Goal: Task Accomplishment & Management: Manage account settings

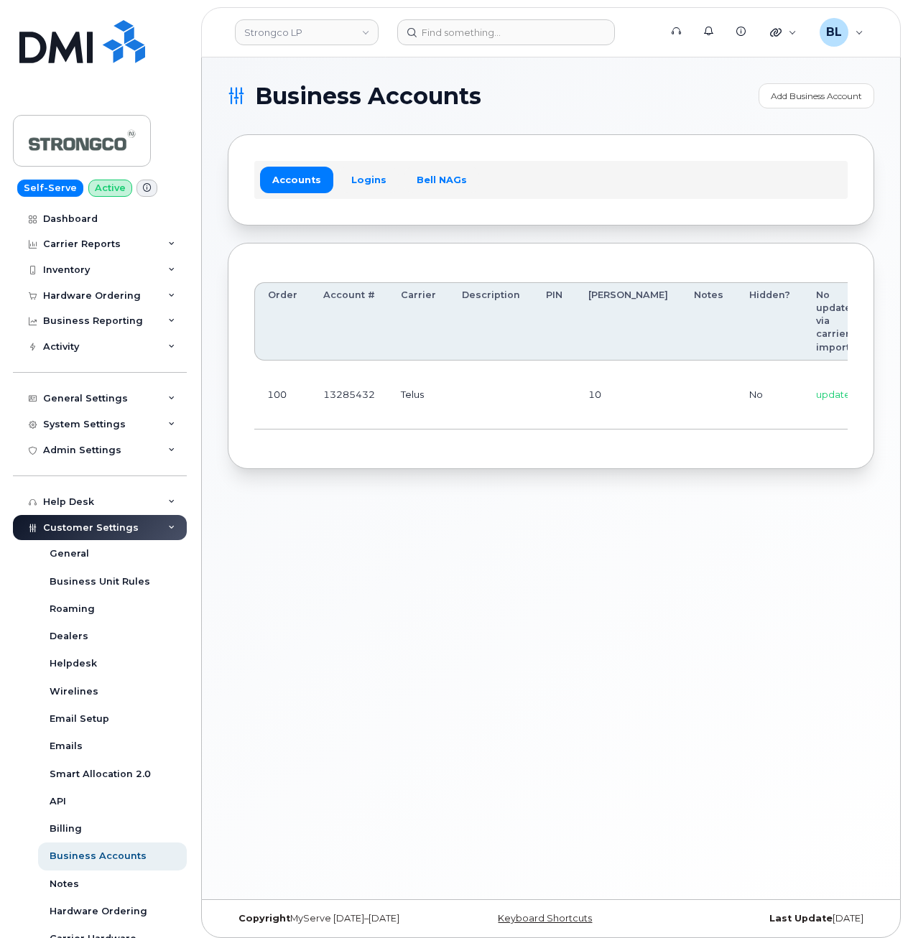
drag, startPoint x: 425, startPoint y: 555, endPoint x: 419, endPoint y: 530, distance: 25.3
click at [425, 548] on div "Business Accounts Add Business Account Accounts Logins Bell NAGs Order Account …" at bounding box center [551, 478] width 698 height 842
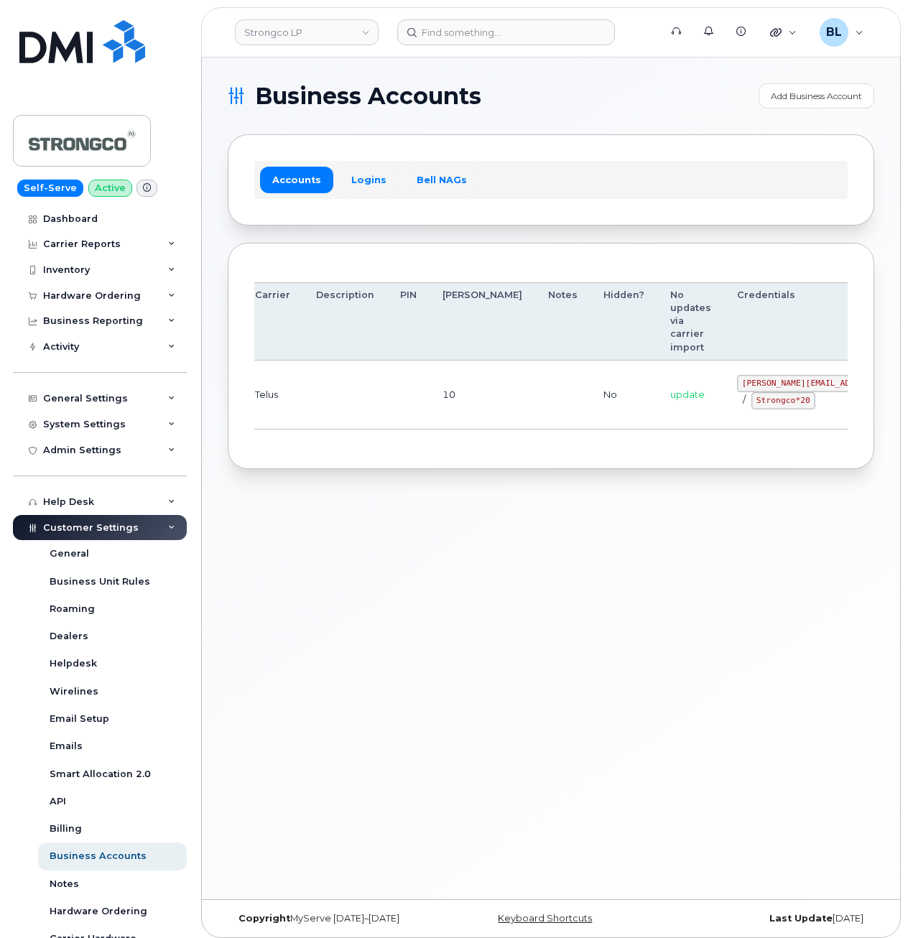
drag, startPoint x: 427, startPoint y: 363, endPoint x: 570, endPoint y: 364, distance: 143.0
drag, startPoint x: 664, startPoint y: 378, endPoint x: 757, endPoint y: 378, distance: 92.7
click at [757, 378] on td "[PERSON_NAME][EMAIL_ADDRESS][DOMAIN_NAME] / Strongco*20" at bounding box center [842, 395] width 237 height 69
copy code "[PERSON_NAME][EMAIL_ADDRESS][DOMAIN_NAME]"
drag, startPoint x: 488, startPoint y: 444, endPoint x: 501, endPoint y: 438, distance: 14.1
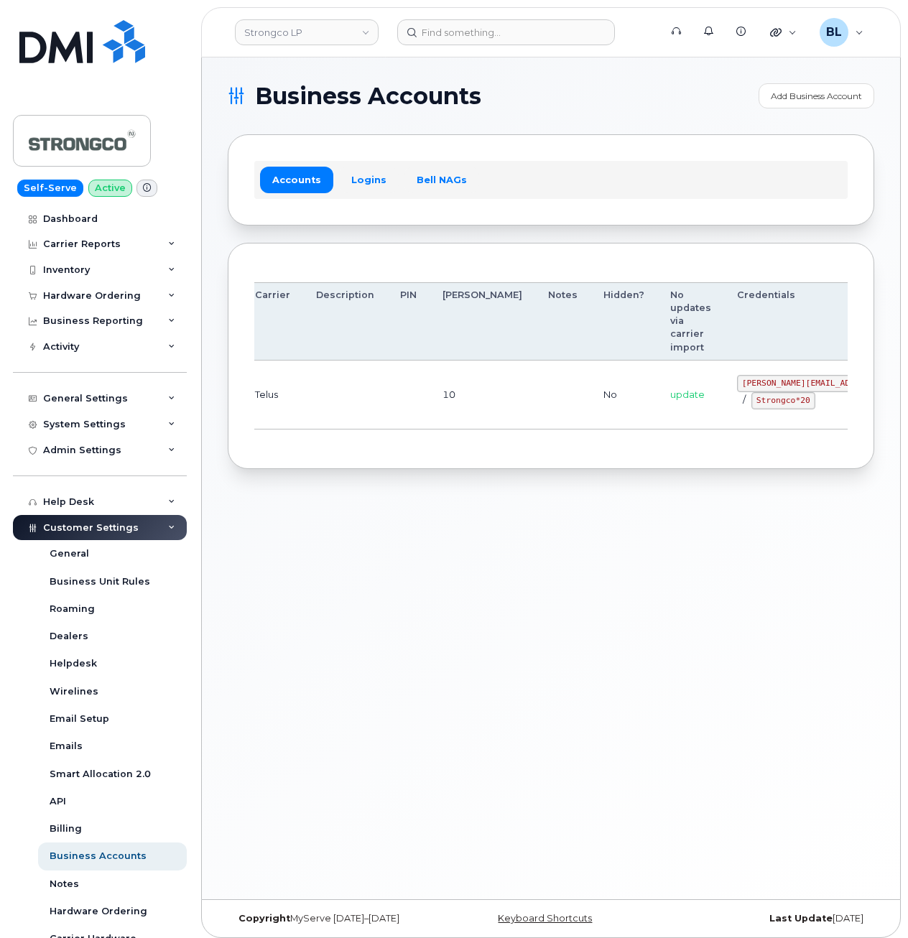
click at [488, 443] on div "Order Account # Carrier Description PIN [PERSON_NAME] Notes Hidden? No updates …" at bounding box center [550, 356] width 593 height 174
drag, startPoint x: 679, startPoint y: 404, endPoint x: 735, endPoint y: 407, distance: 56.1
click at [751, 407] on code "Strongco*20" at bounding box center [783, 400] width 64 height 17
copy code "Strongco*20"
click at [362, 603] on div "Business Accounts Add Business Account Accounts Logins Bell NAGs Order Account …" at bounding box center [551, 478] width 698 height 842
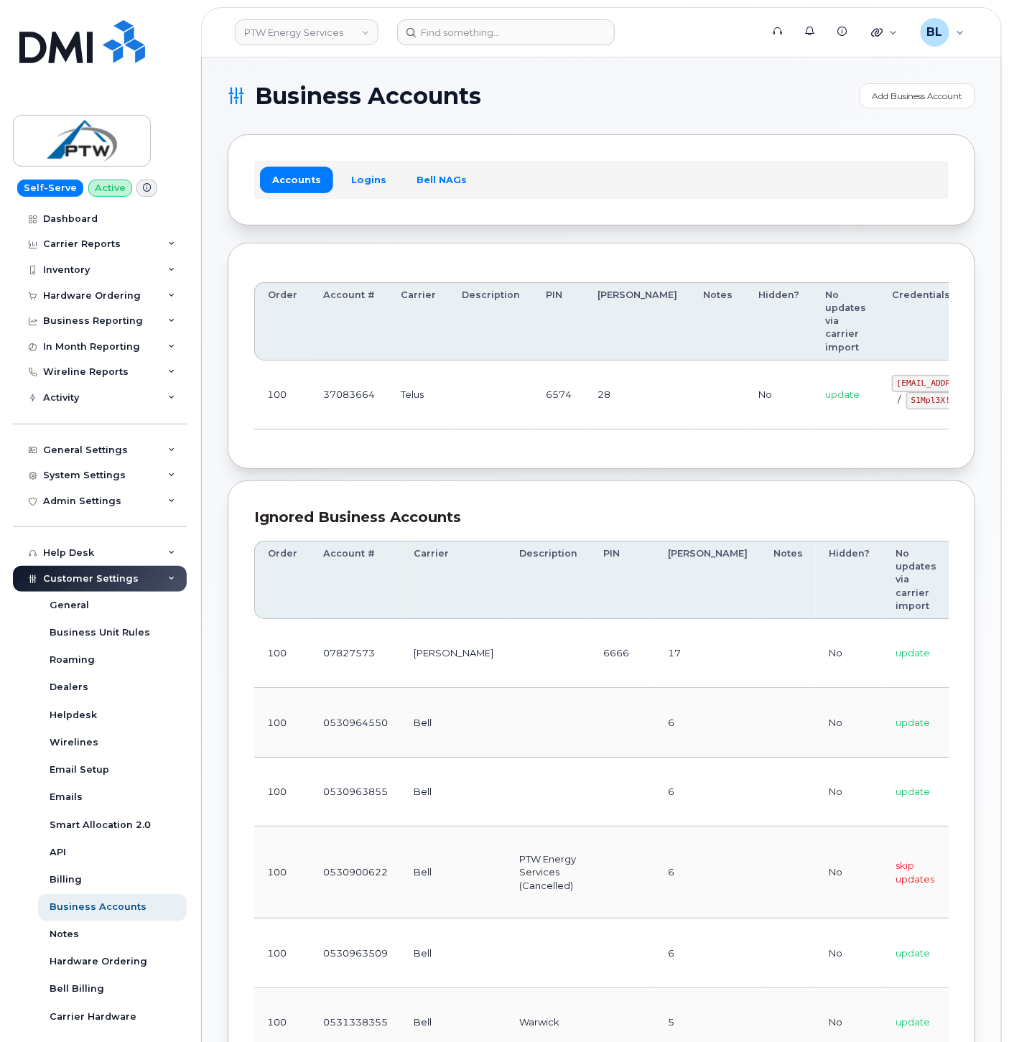
click at [533, 415] on td "6574" at bounding box center [559, 395] width 52 height 69
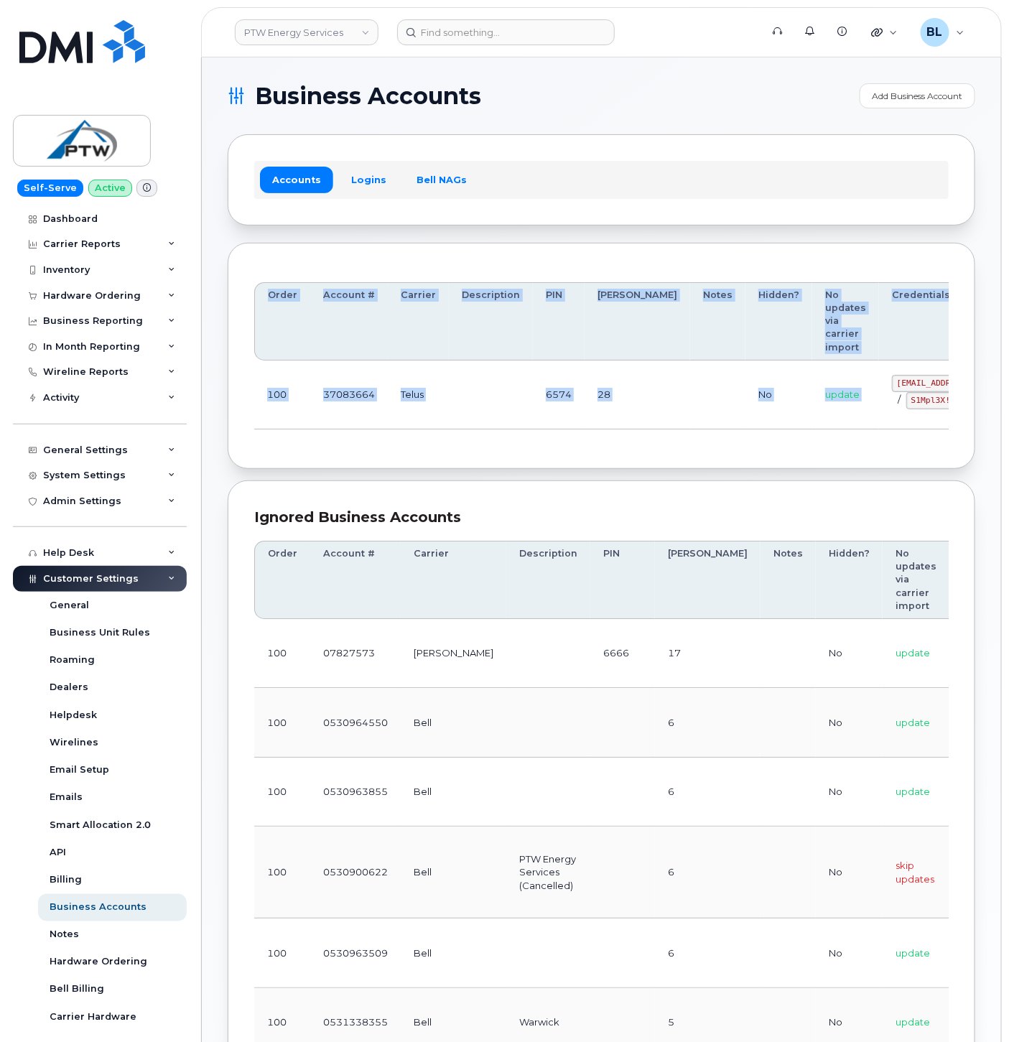
scroll to position [0, 85]
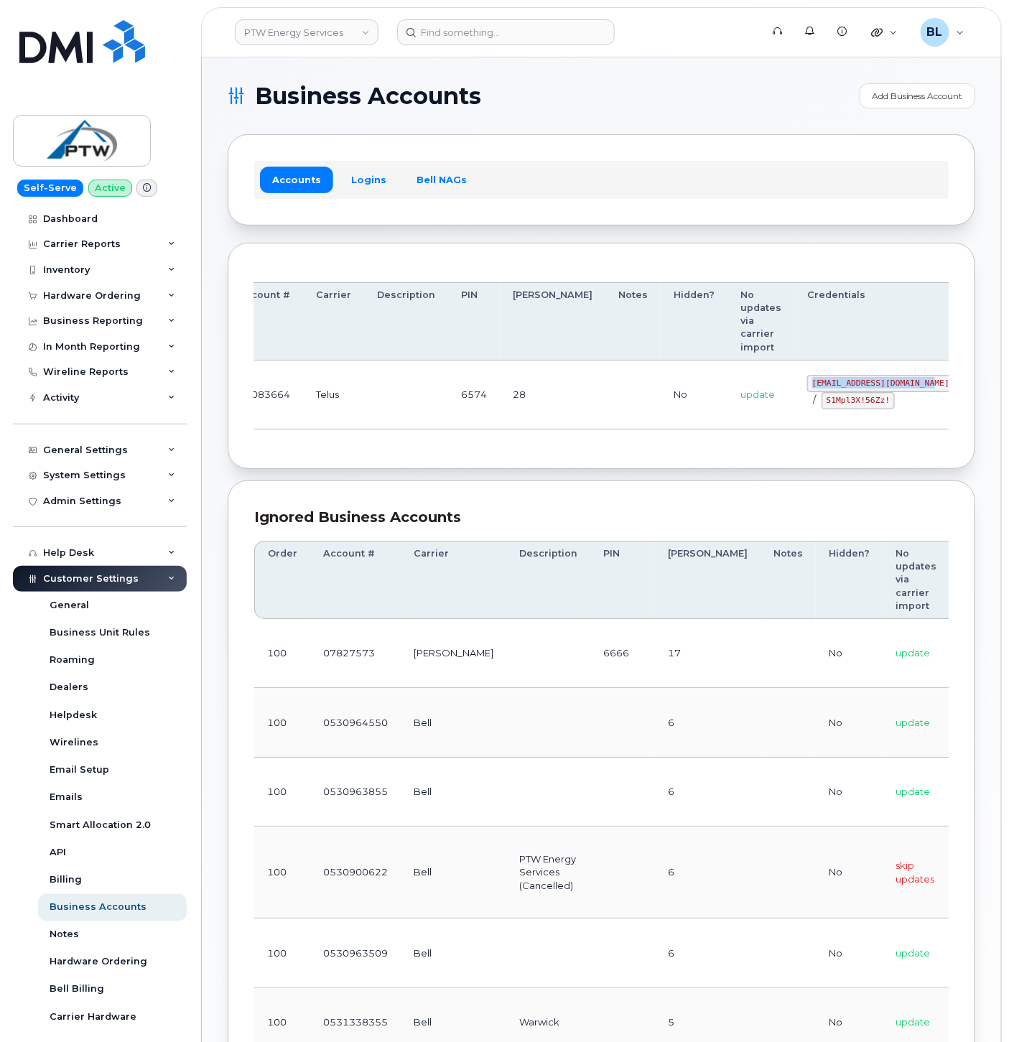
drag, startPoint x: 820, startPoint y: 381, endPoint x: 851, endPoint y: 384, distance: 31.0
click at [851, 384] on code "[EMAIL_ADDRESS][DOMAIN_NAME]" at bounding box center [880, 383] width 147 height 17
copy code "[EMAIL_ADDRESS][DOMAIN_NAME]"
drag, startPoint x: 576, startPoint y: 476, endPoint x: 606, endPoint y: 455, distance: 37.1
click at [576, 476] on section "Business Accounts Add Business Account Accounts Logins Bell NAGs Order Account …" at bounding box center [602, 855] width 748 height 1544
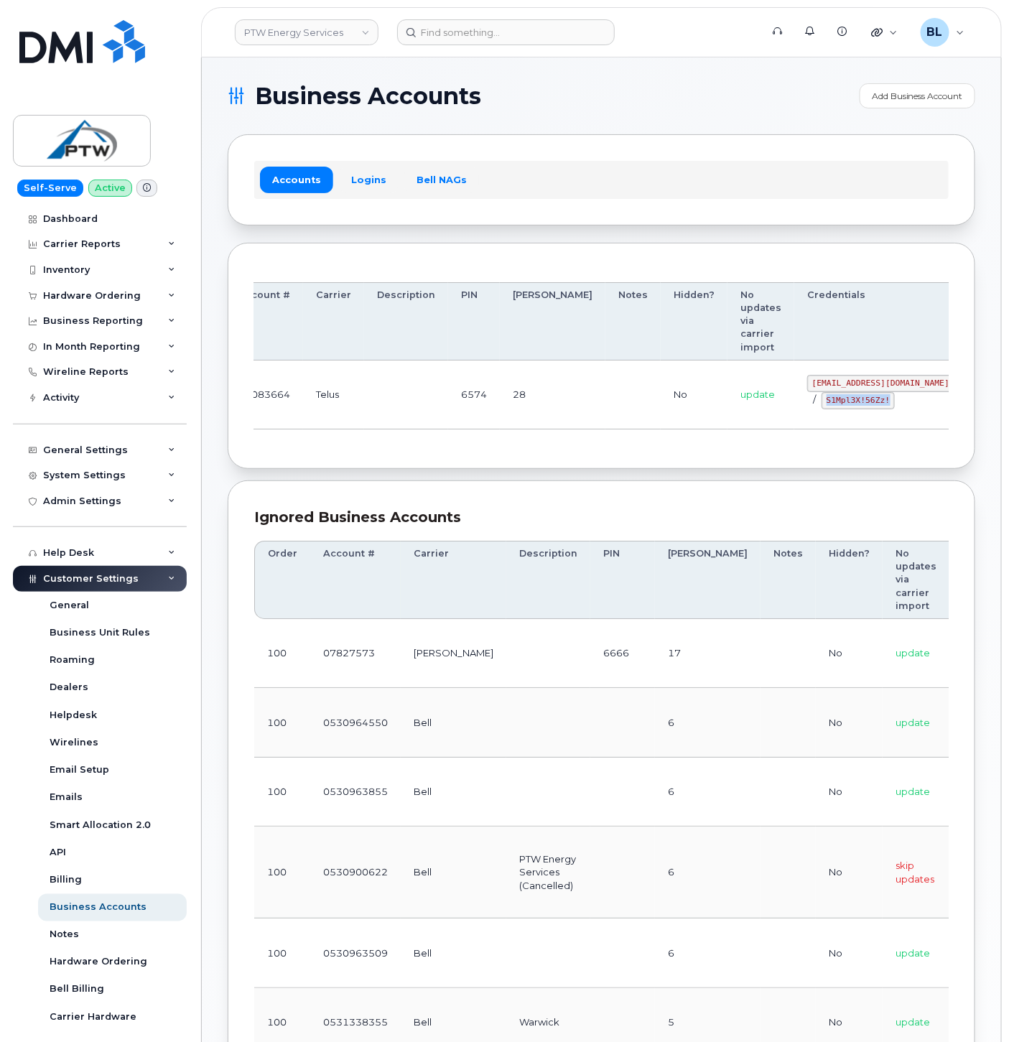
drag, startPoint x: 748, startPoint y: 402, endPoint x: 819, endPoint y: 412, distance: 71.0
click at [819, 412] on td "[EMAIL_ADDRESS][DOMAIN_NAME] / S1Mpl3X!56Zz!" at bounding box center [880, 395] width 173 height 69
copy code "S1Mpl3X!56Zz!"
drag, startPoint x: 505, startPoint y: 435, endPoint x: 514, endPoint y: 381, distance: 55.4
click at [505, 431] on div "Order Account # Carrier Description PIN Bill Day Notes Hidden? No updates via c…" at bounding box center [601, 356] width 695 height 174
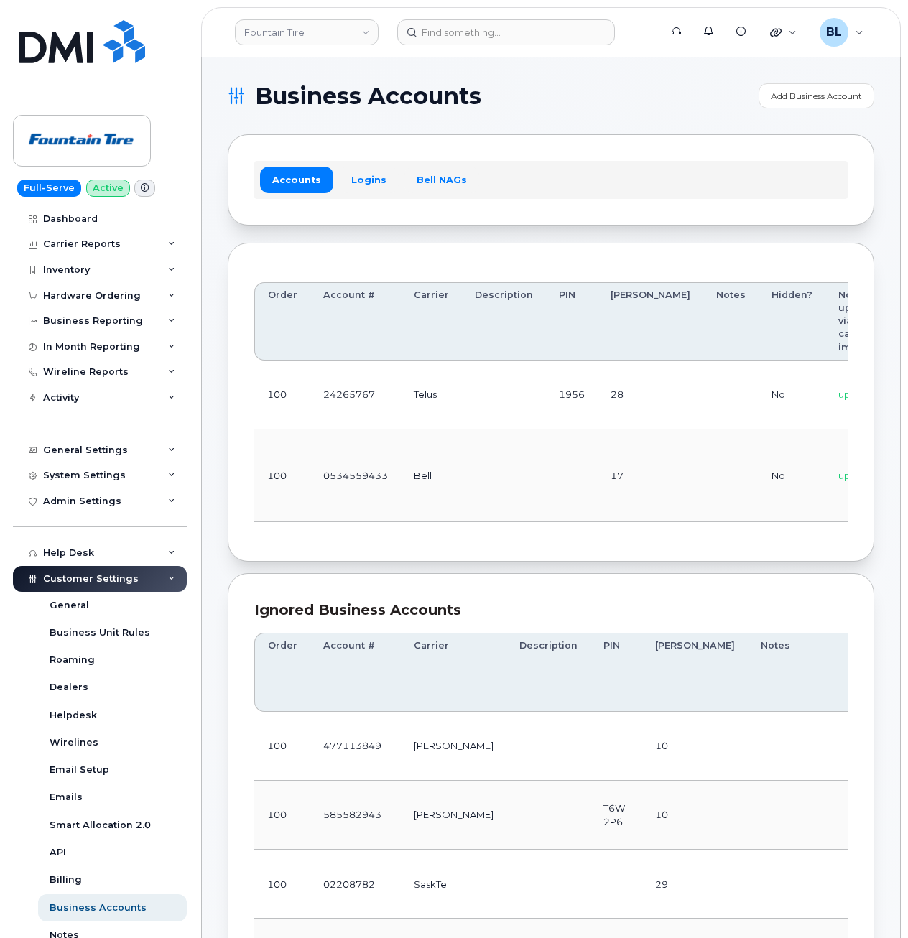
scroll to position [0, 172]
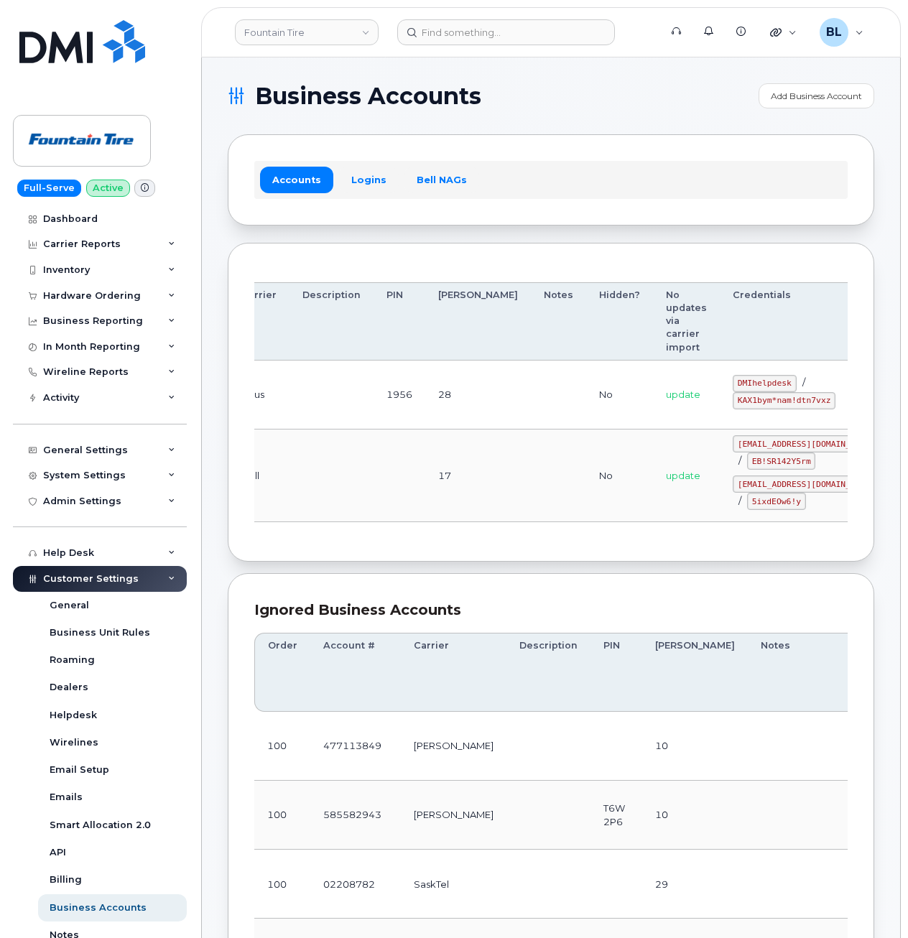
drag, startPoint x: 524, startPoint y: 418, endPoint x: 813, endPoint y: 440, distance: 289.6
drag, startPoint x: 655, startPoint y: 380, endPoint x: 716, endPoint y: 384, distance: 61.2
click at [720, 384] on td "DMIhelpdesk / KAX1bym*nam!dtn7vxz" at bounding box center [806, 395] width 173 height 69
copy code "DMIhelpdesk"
drag, startPoint x: 659, startPoint y: 401, endPoint x: 755, endPoint y: 402, distance: 96.3
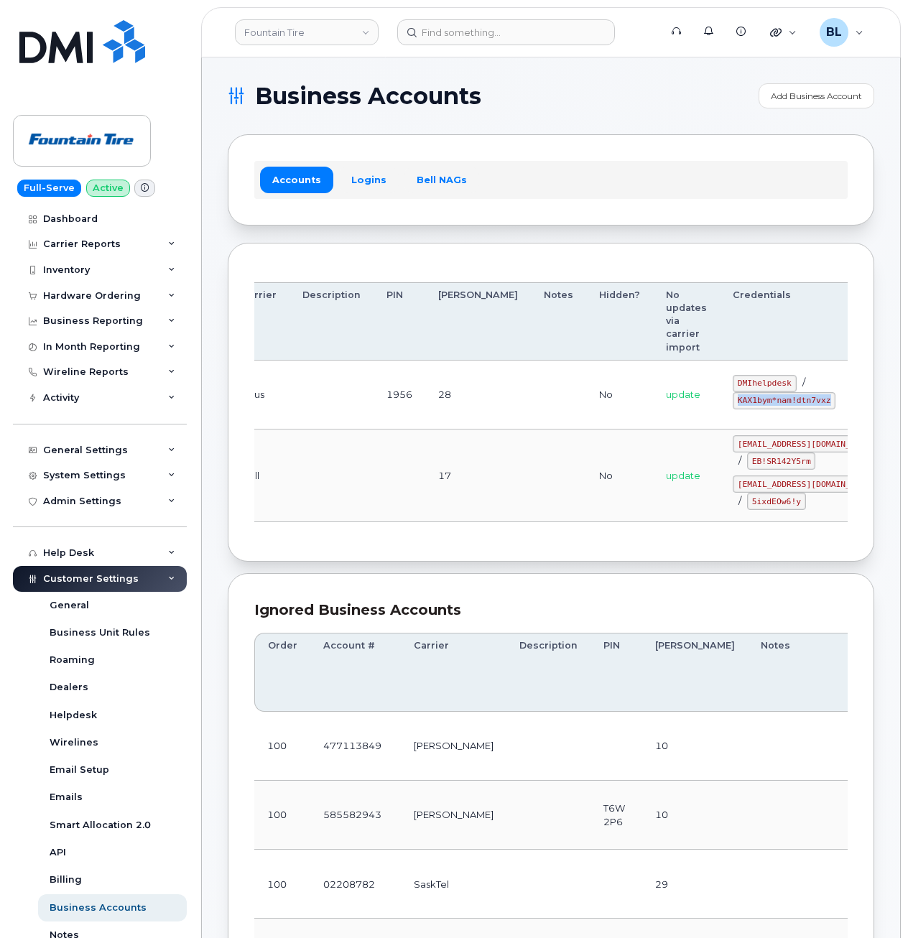
click at [756, 402] on td "DMIhelpdesk / KAX1bym*nam!dtn7vxz" at bounding box center [806, 395] width 173 height 69
copy code "KAX1bym*nam!dtn7vxz"
drag, startPoint x: 359, startPoint y: 468, endPoint x: 370, endPoint y: 371, distance: 97.6
click at [359, 465] on td at bounding box center [331, 476] width 84 height 93
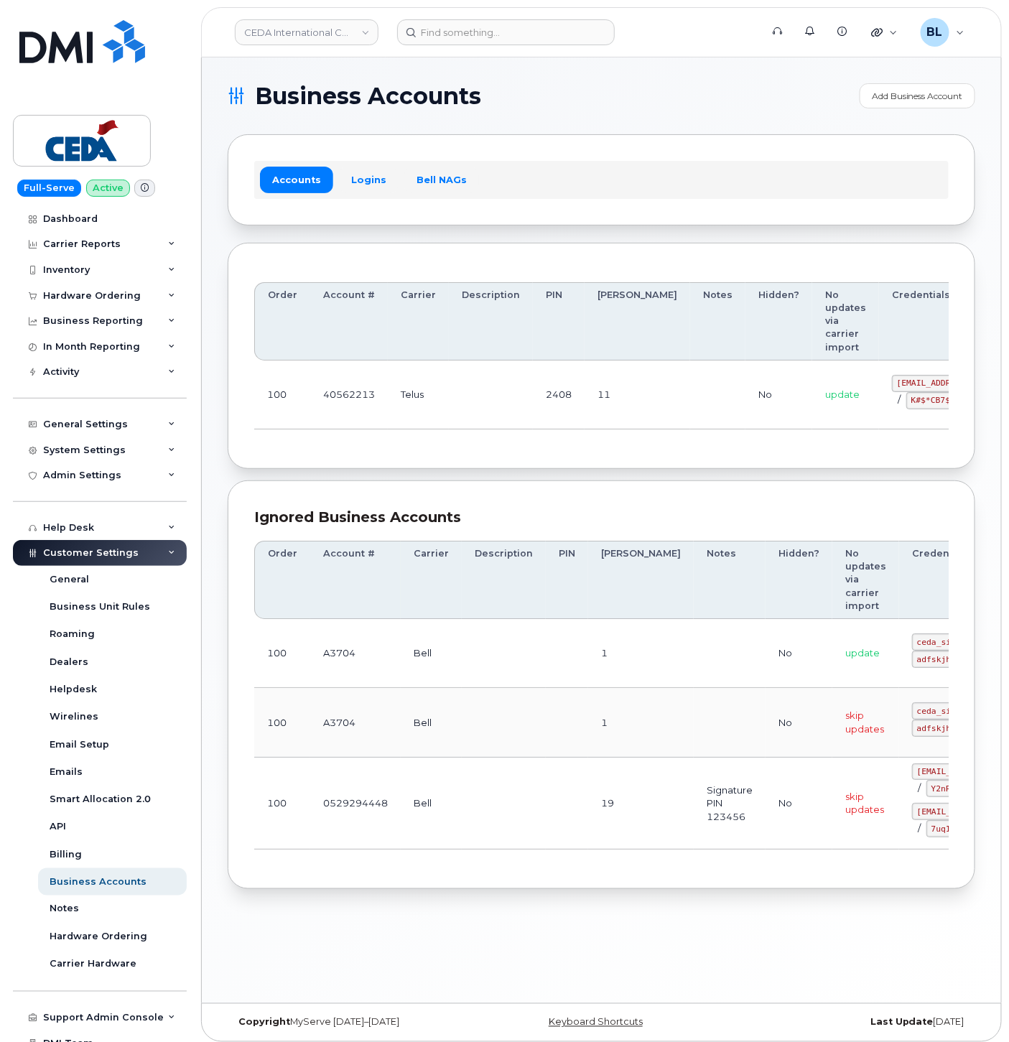
drag, startPoint x: 464, startPoint y: 468, endPoint x: 529, endPoint y: 432, distance: 73.6
click at [464, 468] on div "Order Account # Carrier Description PIN Bill Day Notes Hidden? No updates via c…" at bounding box center [602, 356] width 748 height 227
drag, startPoint x: 802, startPoint y: 399, endPoint x: 884, endPoint y: 382, distance: 83.5
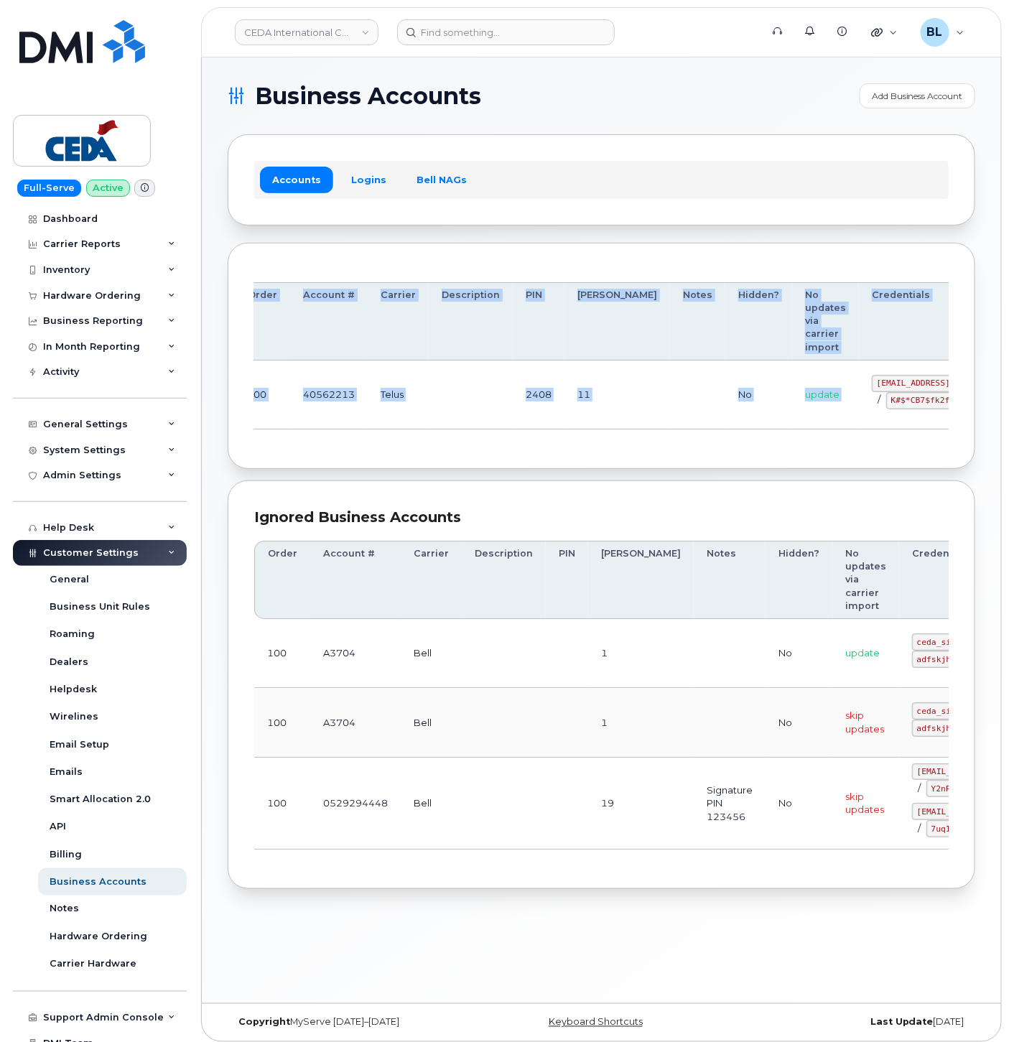
drag, startPoint x: 822, startPoint y: 378, endPoint x: 935, endPoint y: 385, distance: 113.7
click at [935, 385] on tr "100 40562213 Telus 2408 11 No update simplex_SRV@cedagroup.com / K#$*CB7$fk2fpJ…" at bounding box center [674, 395] width 881 height 69
copy table "Order Account # Carrier Description PIN Bill Day Notes Hidden? No updates via c…"
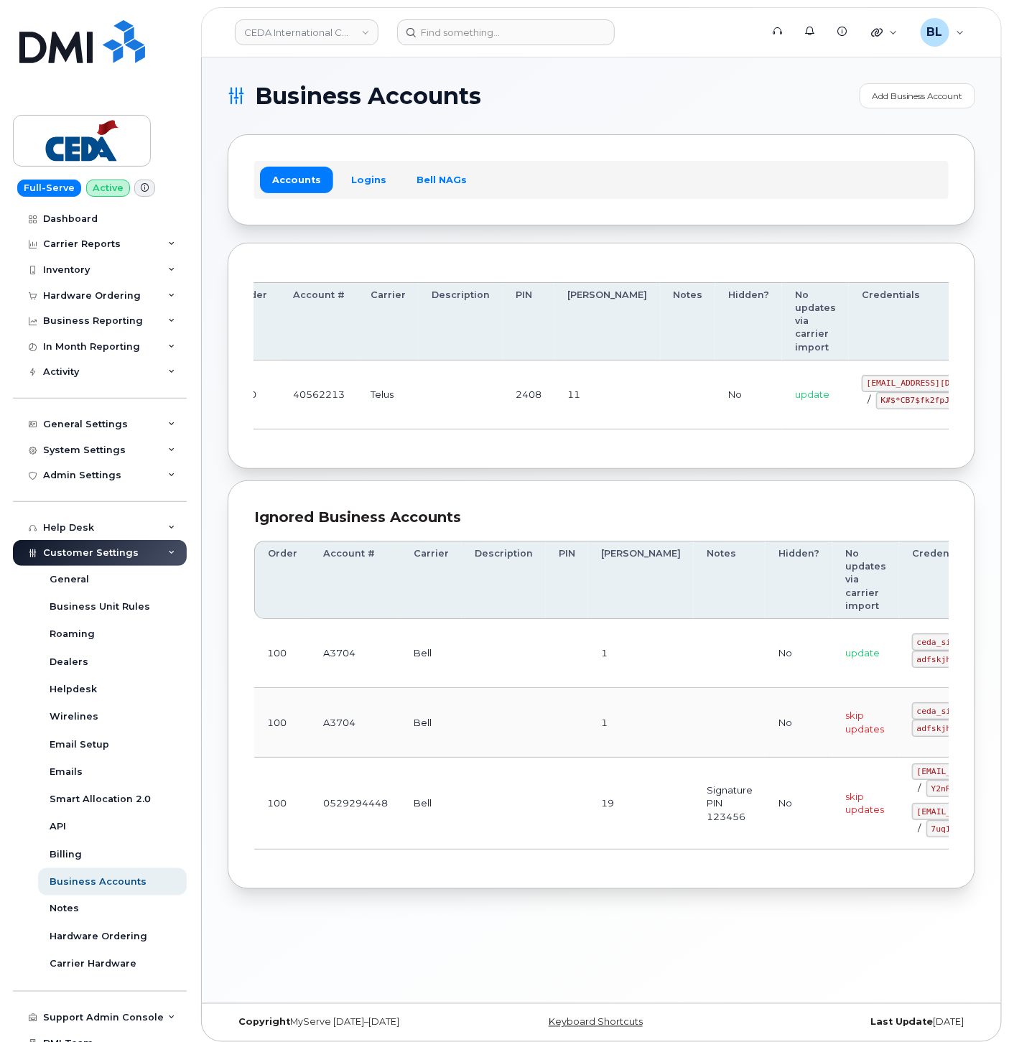
click at [782, 386] on td "update" at bounding box center [815, 395] width 67 height 69
drag, startPoint x: 789, startPoint y: 381, endPoint x: 907, endPoint y: 383, distance: 117.8
click at [907, 383] on code "simplex_SRV@cedagroup.com" at bounding box center [935, 383] width 147 height 17
copy code "simplex_SRV@cedagroup.com"
click at [660, 428] on td at bounding box center [687, 395] width 55 height 69
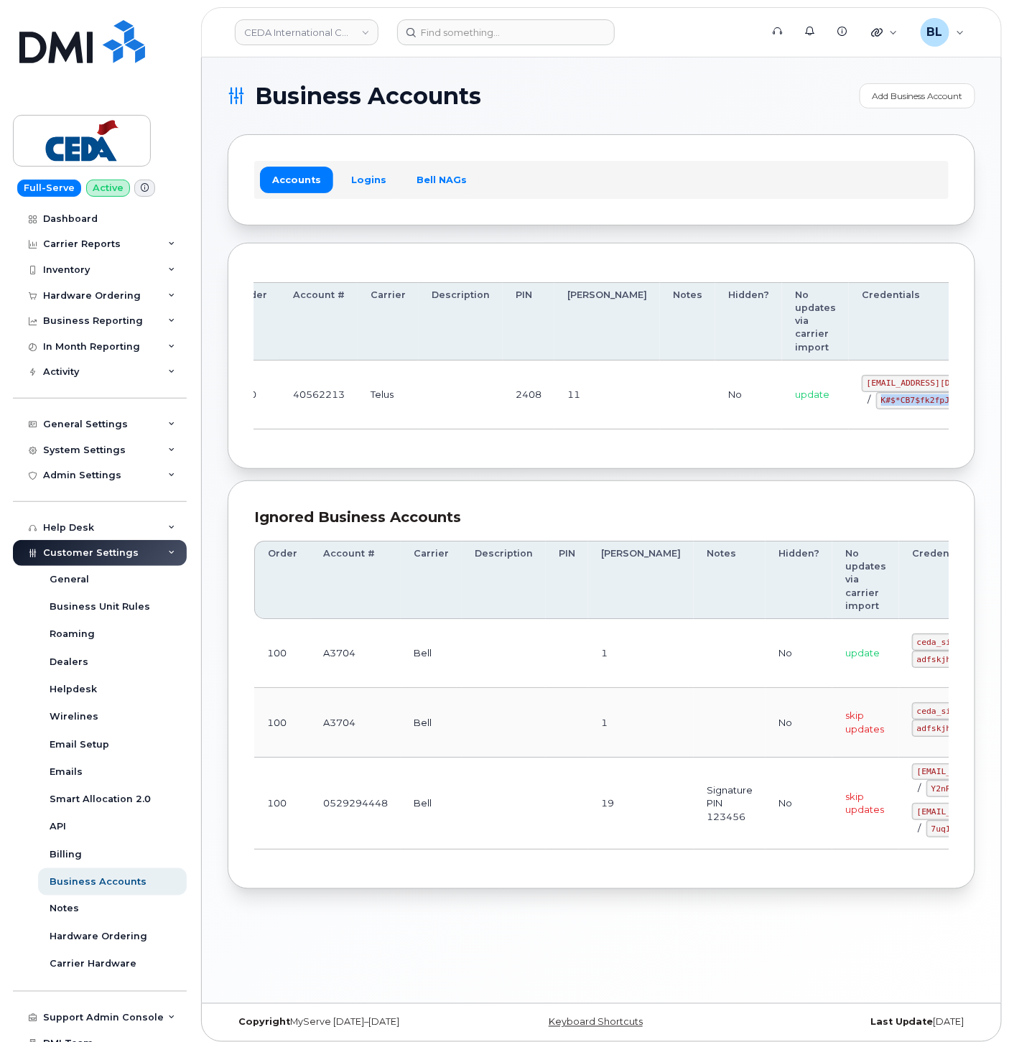
drag, startPoint x: 799, startPoint y: 399, endPoint x: 884, endPoint y: 404, distance: 84.2
click at [884, 404] on div "simplex_SRV@cedagroup.com / K#$*CB7$fk2fpJaB" at bounding box center [935, 392] width 147 height 34
copy code "K#$*CB7$fk2fpJaB"
drag, startPoint x: 454, startPoint y: 480, endPoint x: 453, endPoint y: 461, distance: 18.7
click at [453, 468] on section "Business Accounts Add Business Account Accounts Logins Bell NAGs Order Account …" at bounding box center [602, 486] width 748 height 806
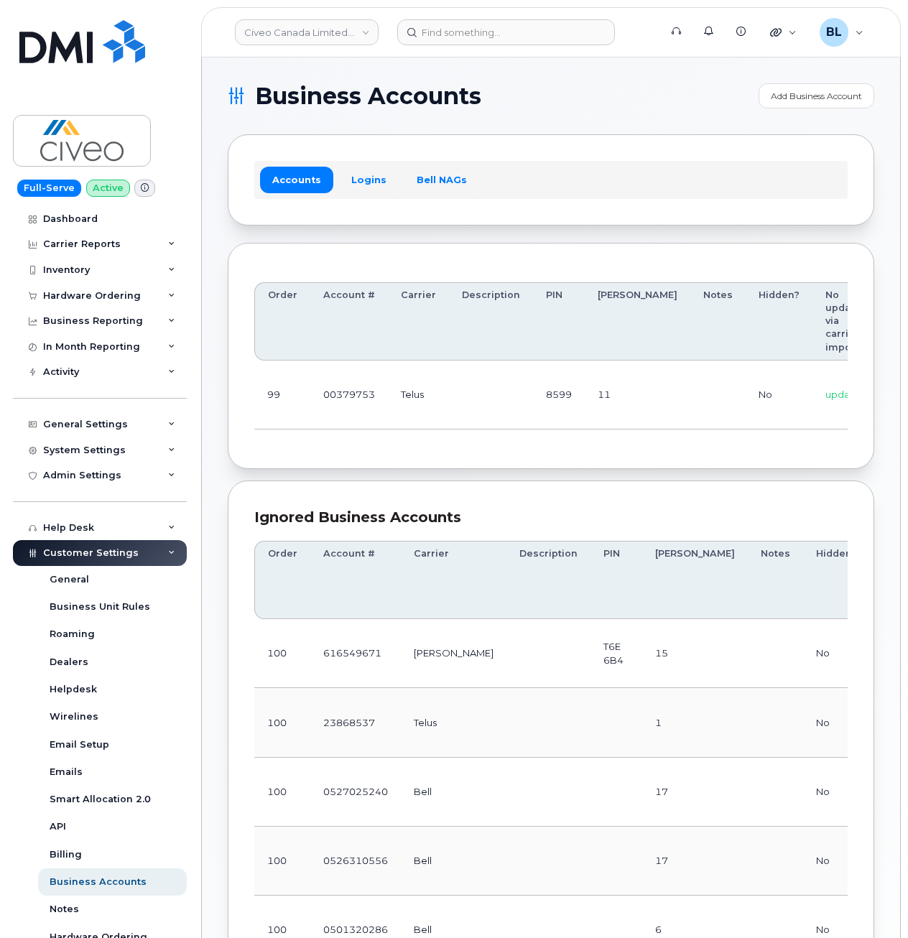
click at [440, 392] on td "Telus" at bounding box center [418, 395] width 61 height 69
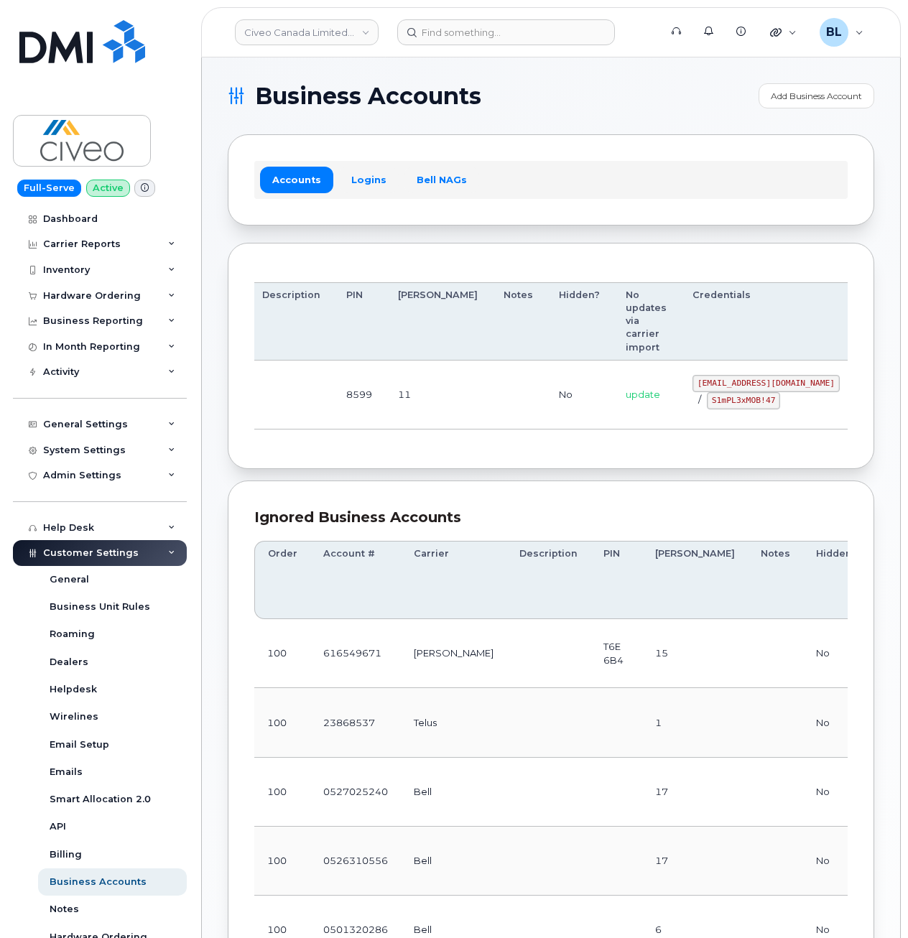
drag, startPoint x: 506, startPoint y: 381, endPoint x: 1023, endPoint y: 382, distance: 516.5
drag, startPoint x: 616, startPoint y: 384, endPoint x: 752, endPoint y: 388, distance: 135.8
click at [752, 388] on code "[EMAIL_ADDRESS][DOMAIN_NAME]" at bounding box center [760, 383] width 147 height 17
copy code "[EMAIL_ADDRESS][DOMAIN_NAME]"
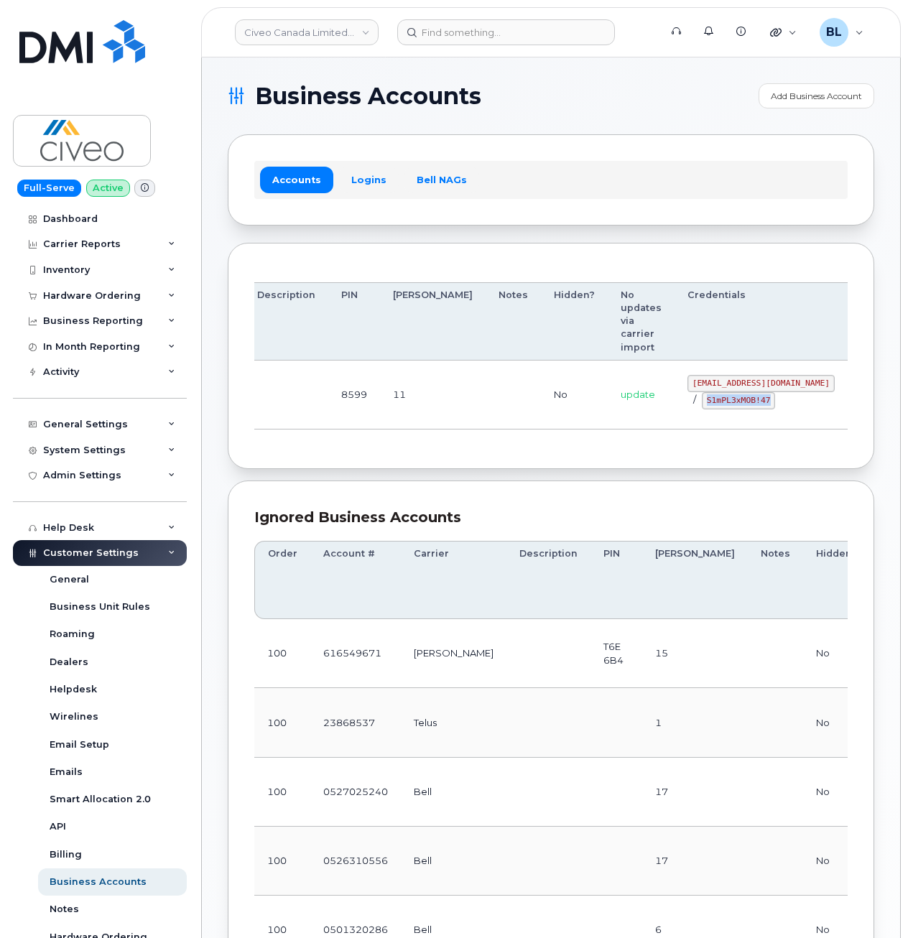
drag, startPoint x: 628, startPoint y: 402, endPoint x: 691, endPoint y: 401, distance: 63.2
click at [702, 401] on code "S1mPL3xMOB!47" at bounding box center [738, 400] width 73 height 17
copy code "S1mPL3xMOB!47"
drag, startPoint x: 420, startPoint y: 502, endPoint x: 420, endPoint y: 386, distance: 115.7
click at [418, 499] on div "Ignored Business Accounts Order Account # Carrier Description PIN [PERSON_NAME]…" at bounding box center [551, 950] width 646 height 938
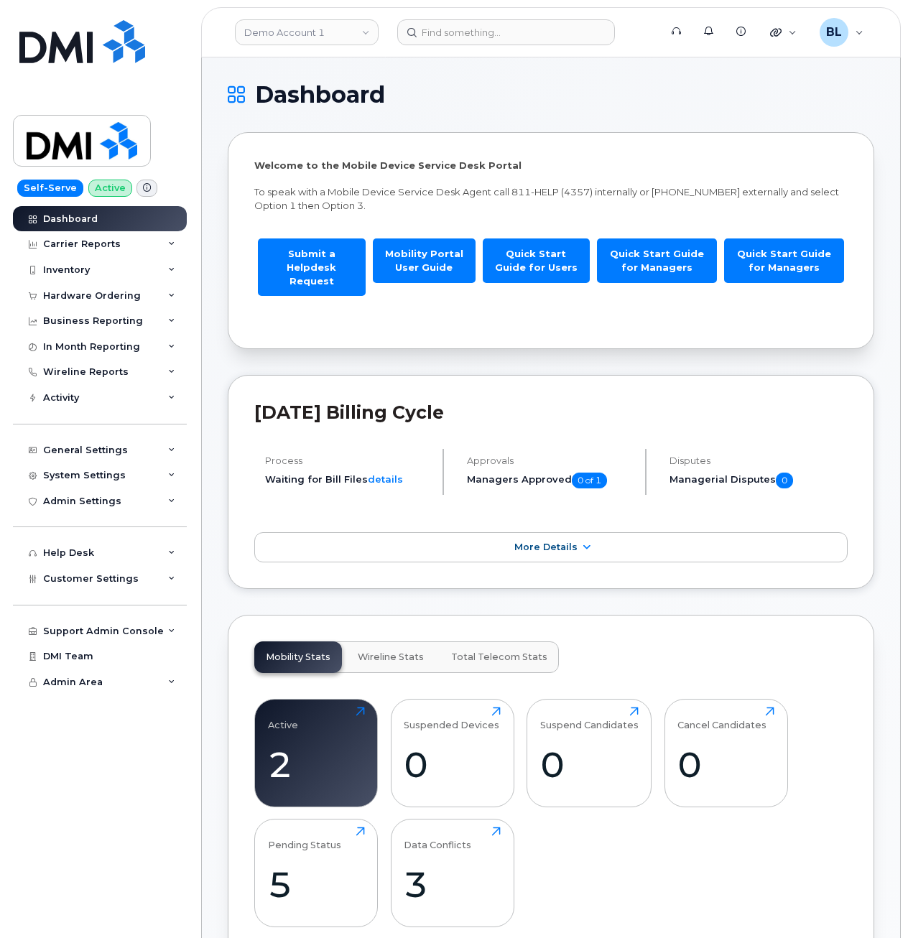
click at [336, 37] on link "Demo Account 1" at bounding box center [307, 32] width 144 height 26
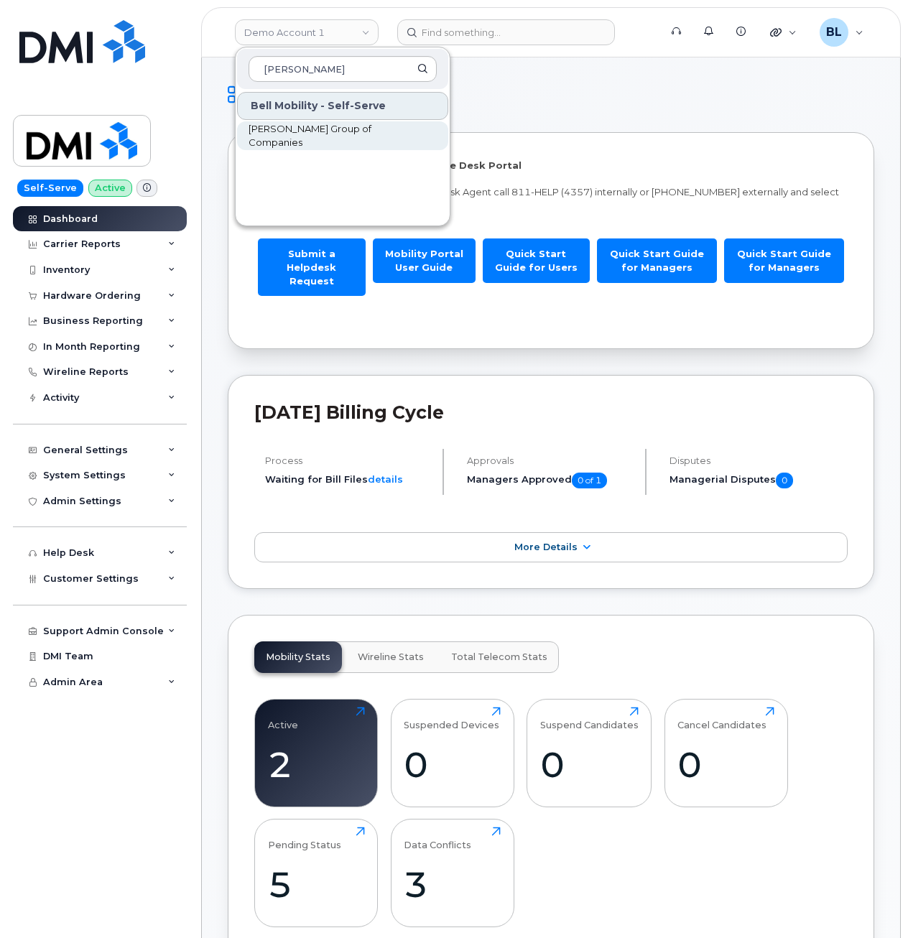
type input "[PERSON_NAME]"
click at [340, 132] on span "[PERSON_NAME] Group of Companies" at bounding box center [331, 136] width 165 height 28
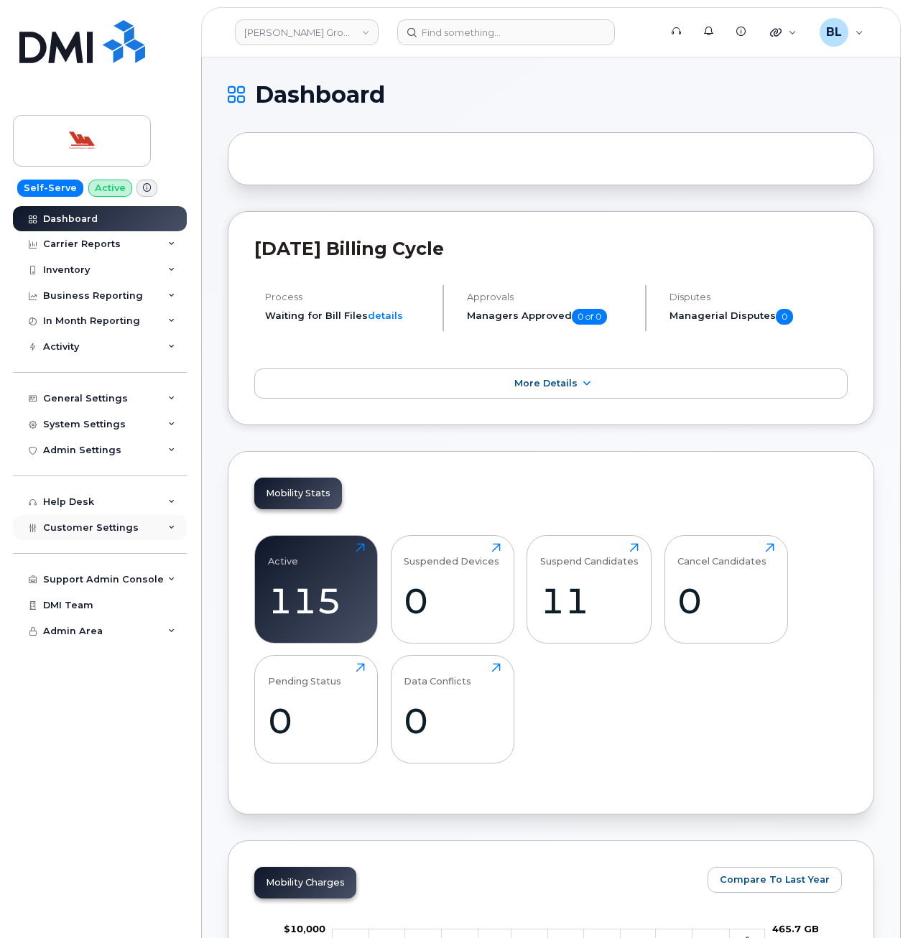
click at [117, 528] on span "Customer Settings" at bounding box center [91, 527] width 96 height 11
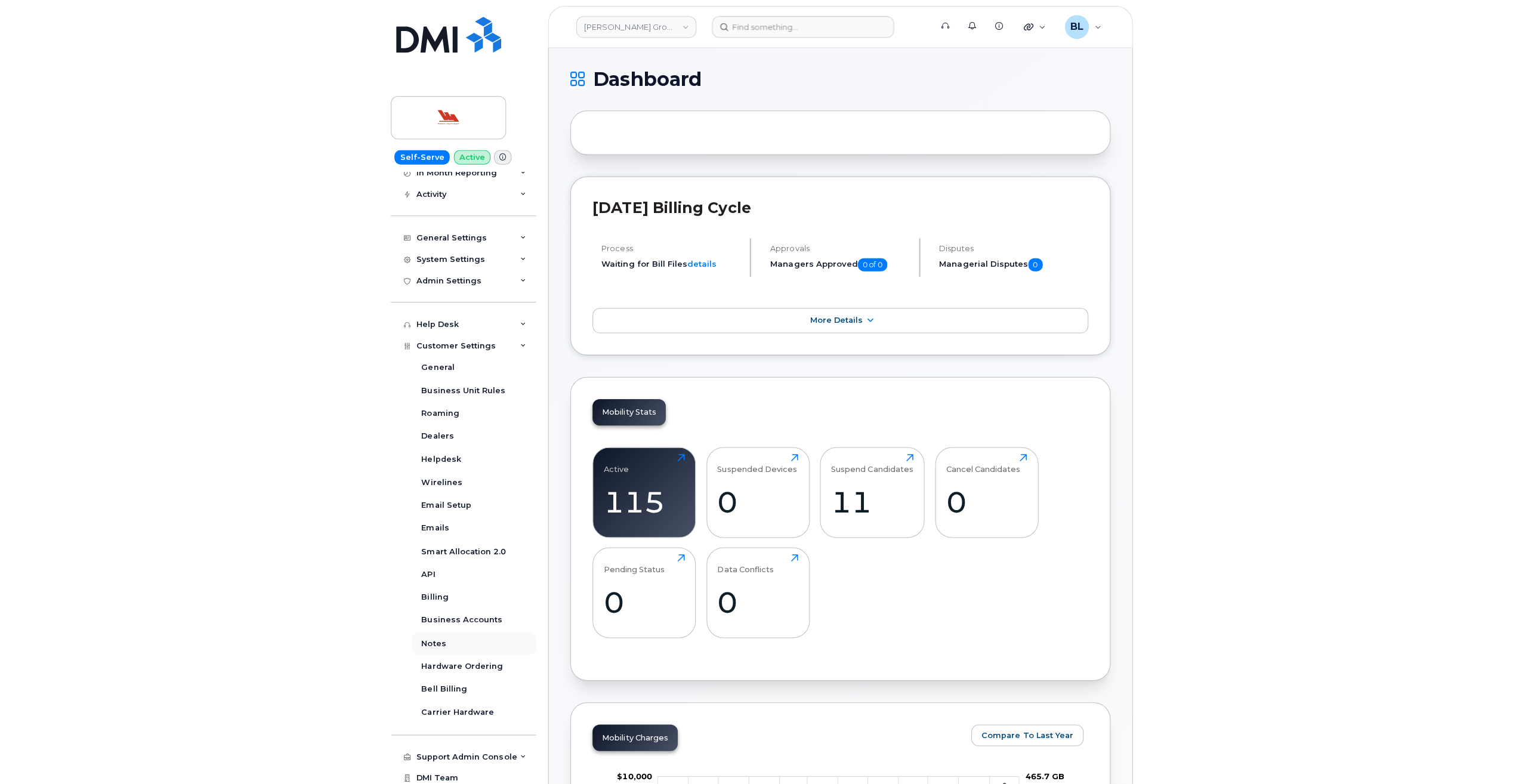
scroll to position [120, 0]
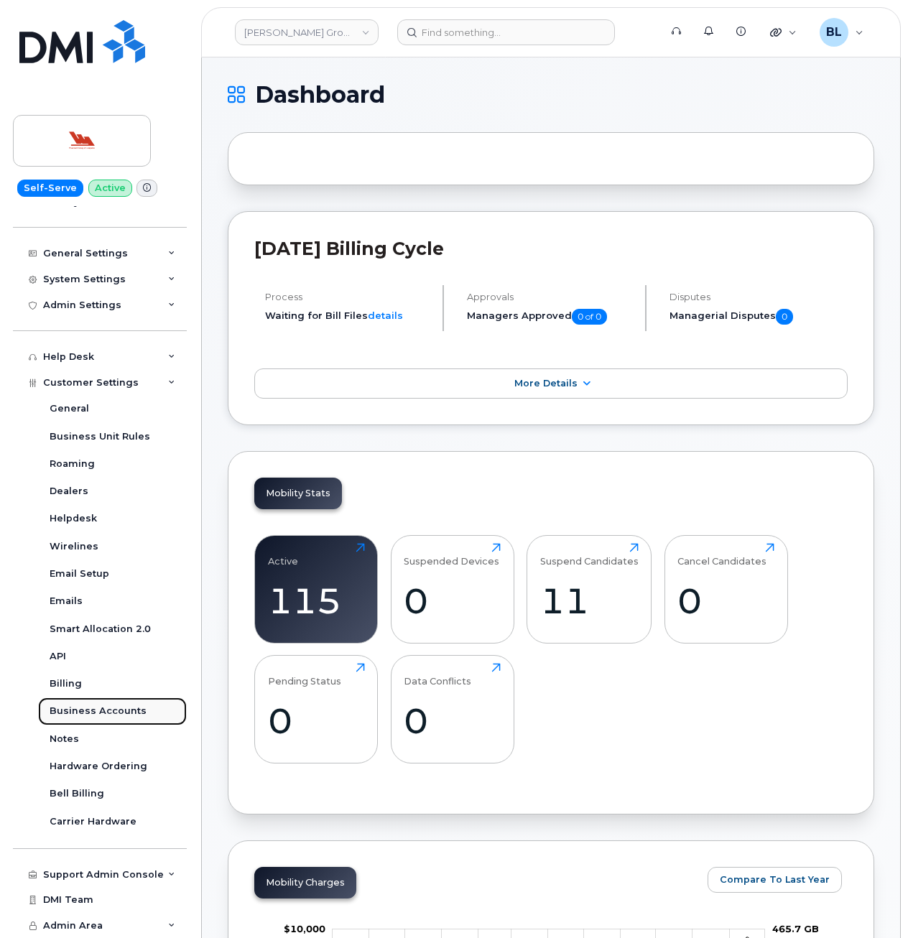
click at [142, 715] on link "Business Accounts" at bounding box center [112, 710] width 149 height 27
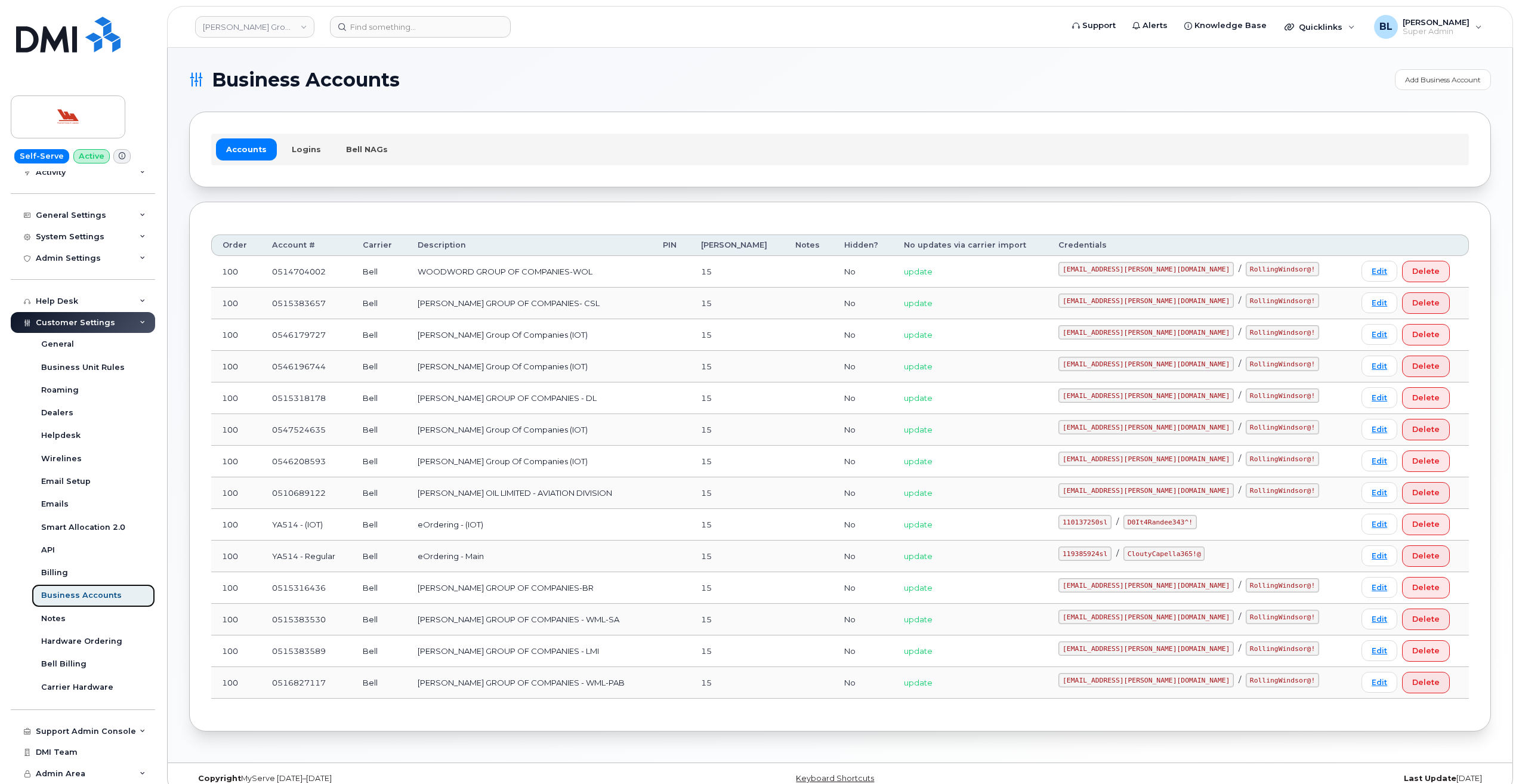
scroll to position [115, 0]
click at [753, 270] on link "Edit" at bounding box center [1379, 271] width 36 height 21
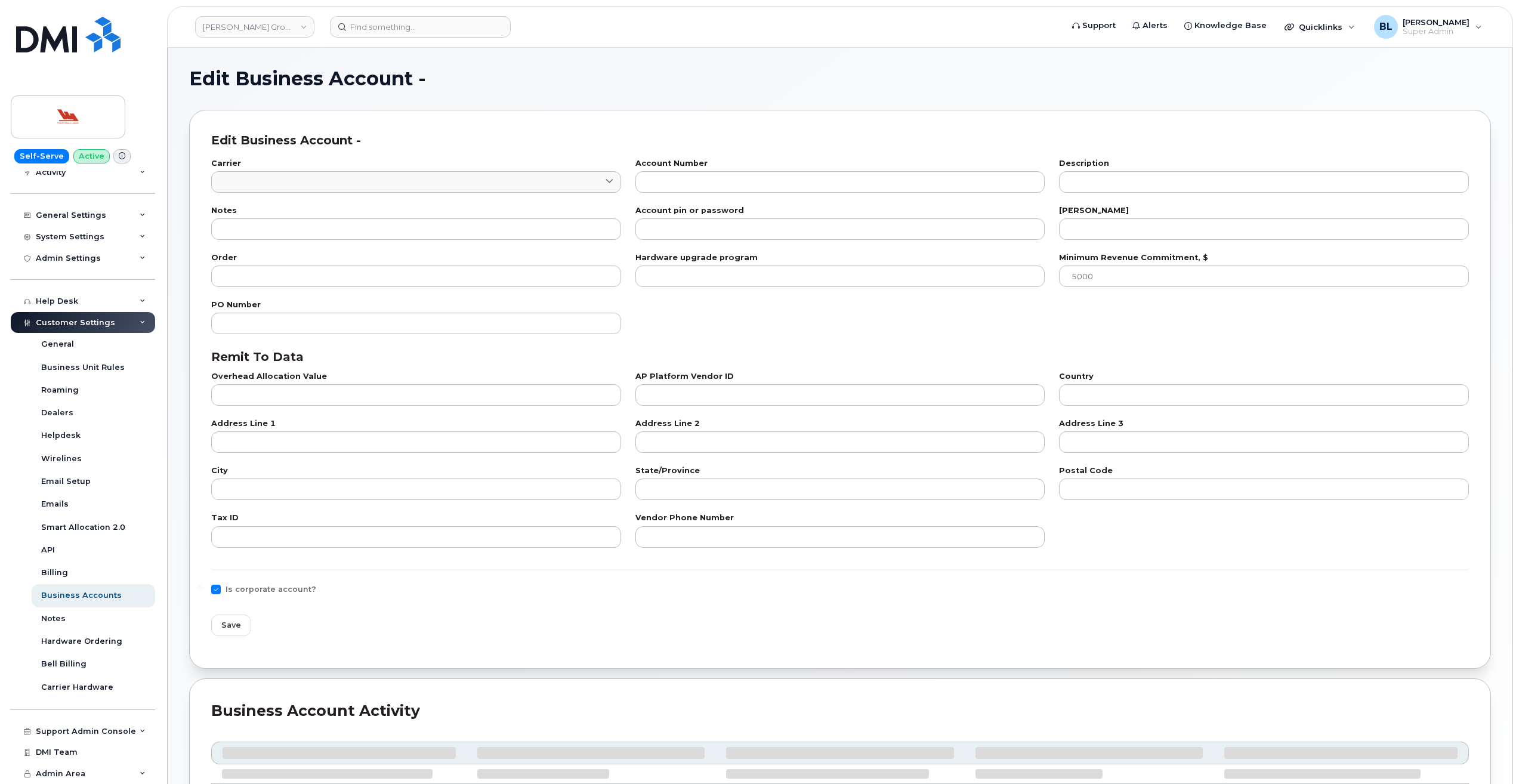
type input "1"
type input "0514704002"
type input "WOODWORD GROUP OF COMPANIES-WOL"
type input "15"
type input "100"
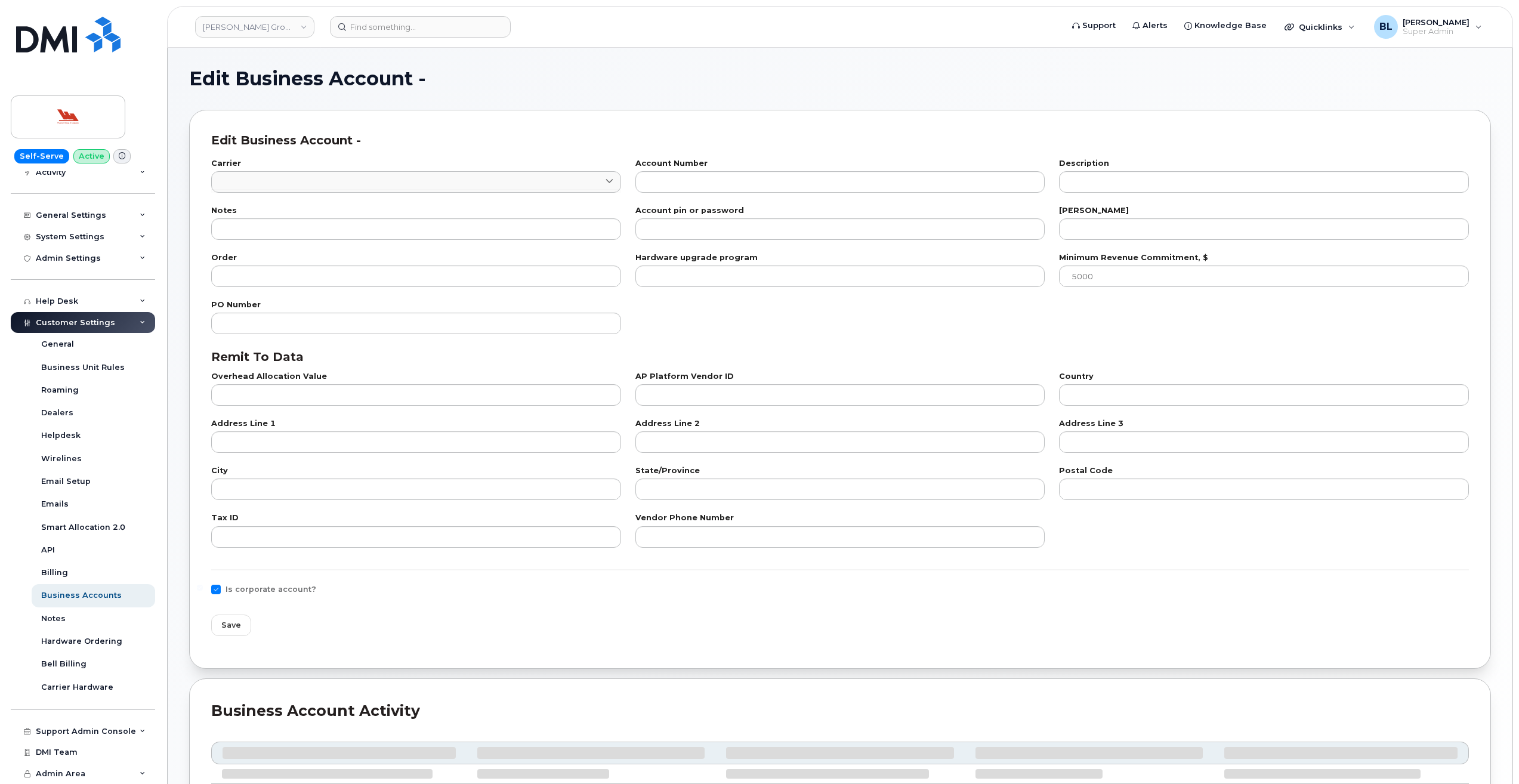
checkbox input "true"
select select "1766"
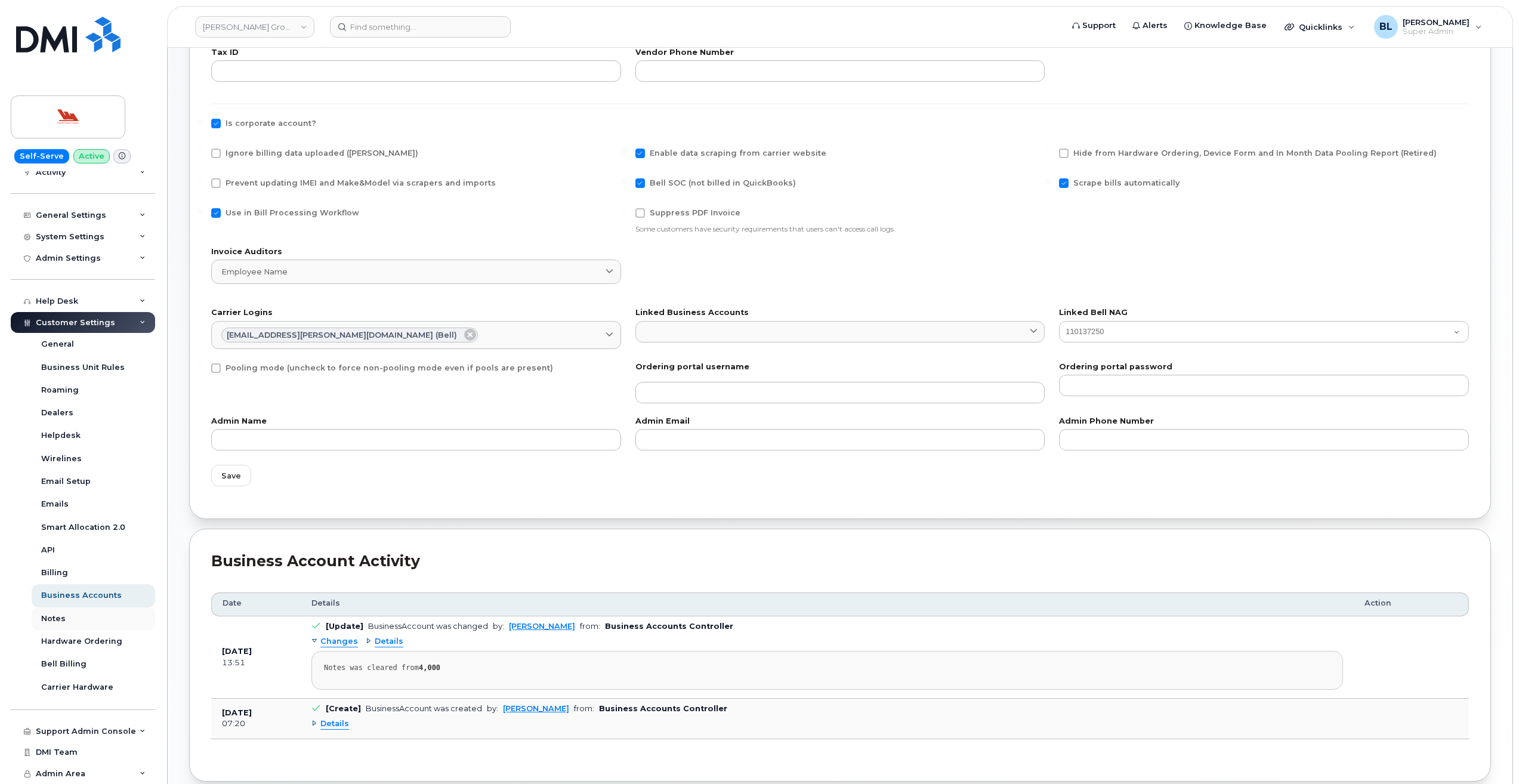
scroll to position [527, 0]
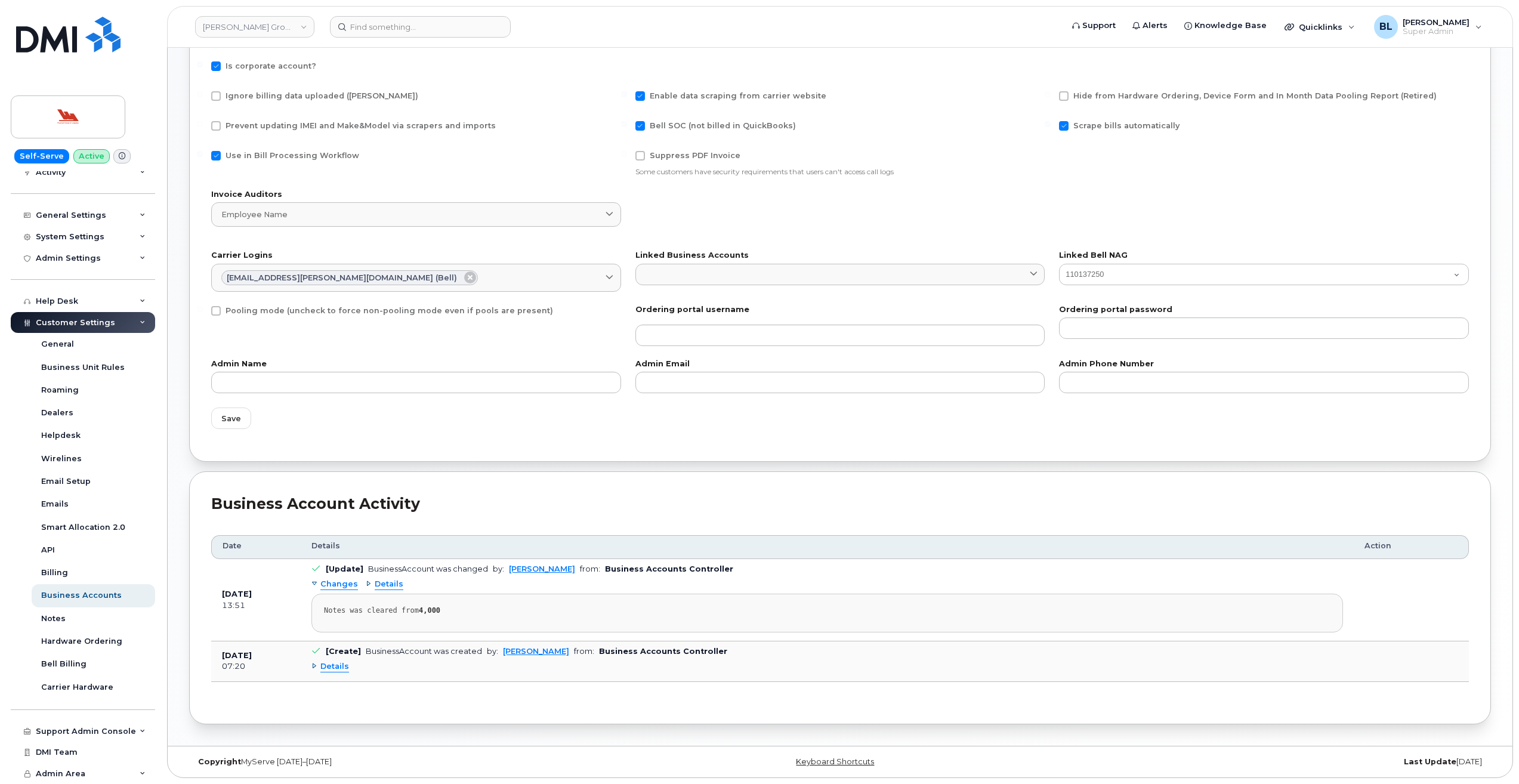
click at [95, 331] on div "Customer Settings" at bounding box center [83, 323] width 145 height 22
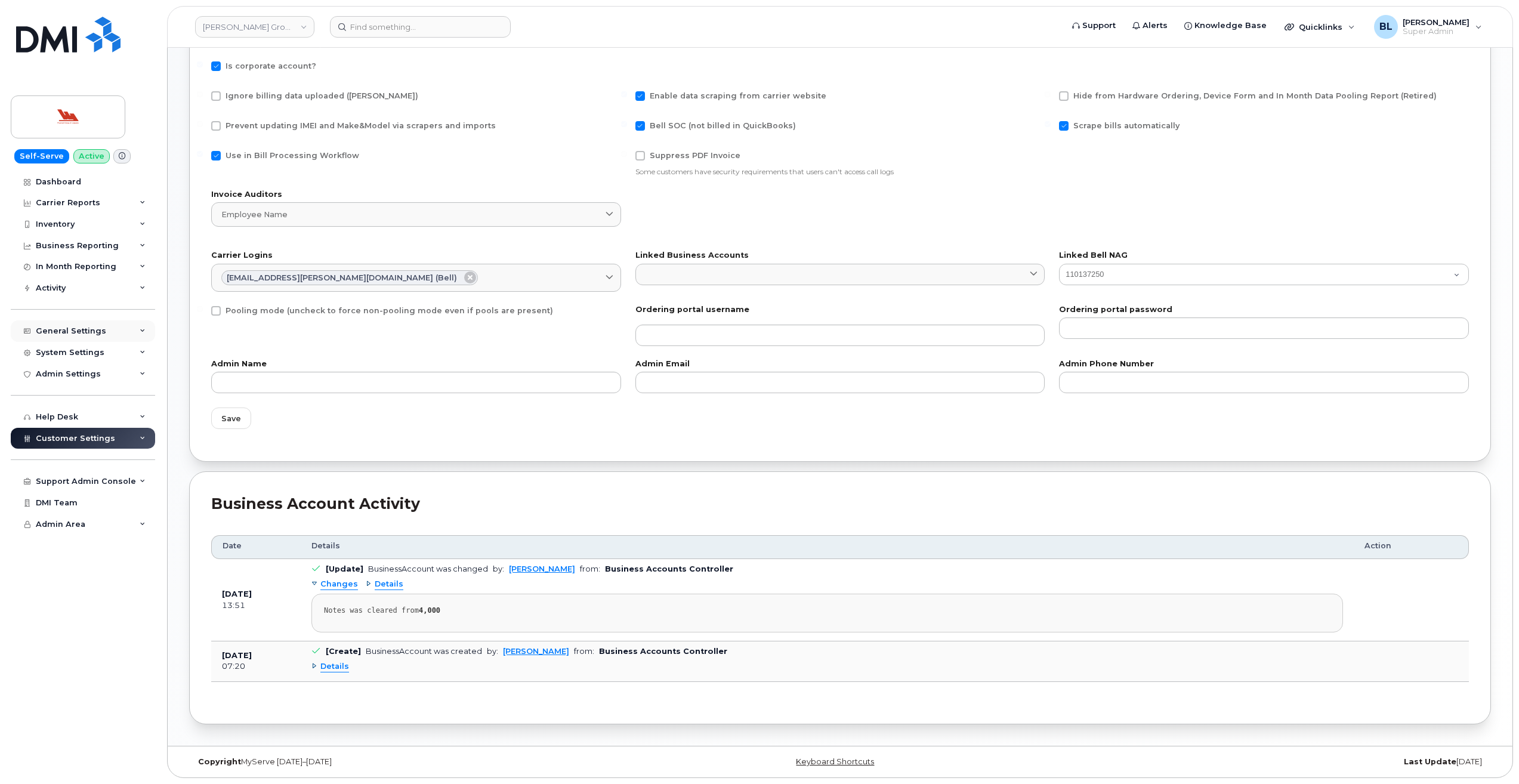
scroll to position [0, 0]
click at [100, 476] on div "Support Admin Console" at bounding box center [83, 482] width 145 height 22
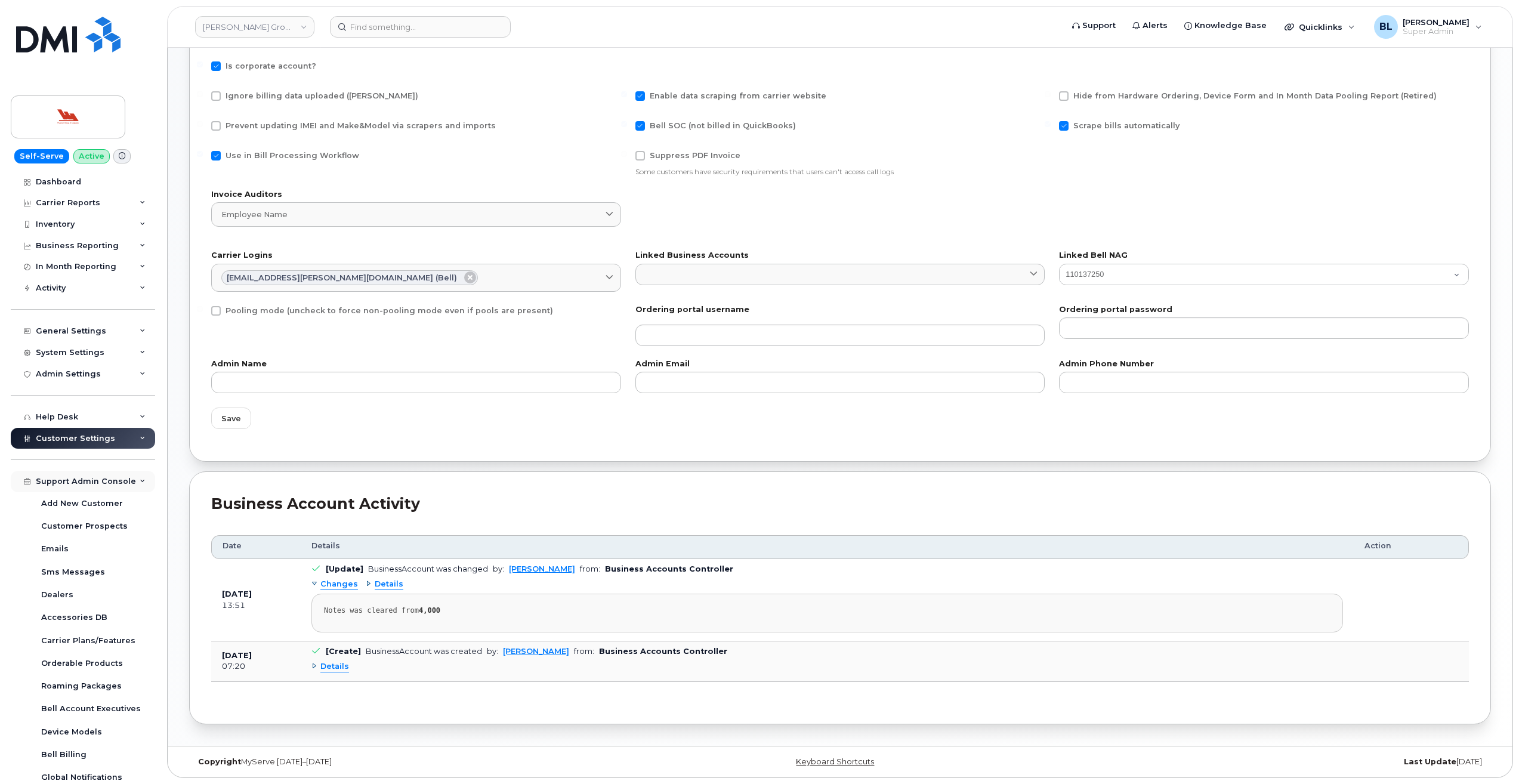
click at [100, 476] on div "Support Admin Console" at bounding box center [83, 482] width 145 height 22
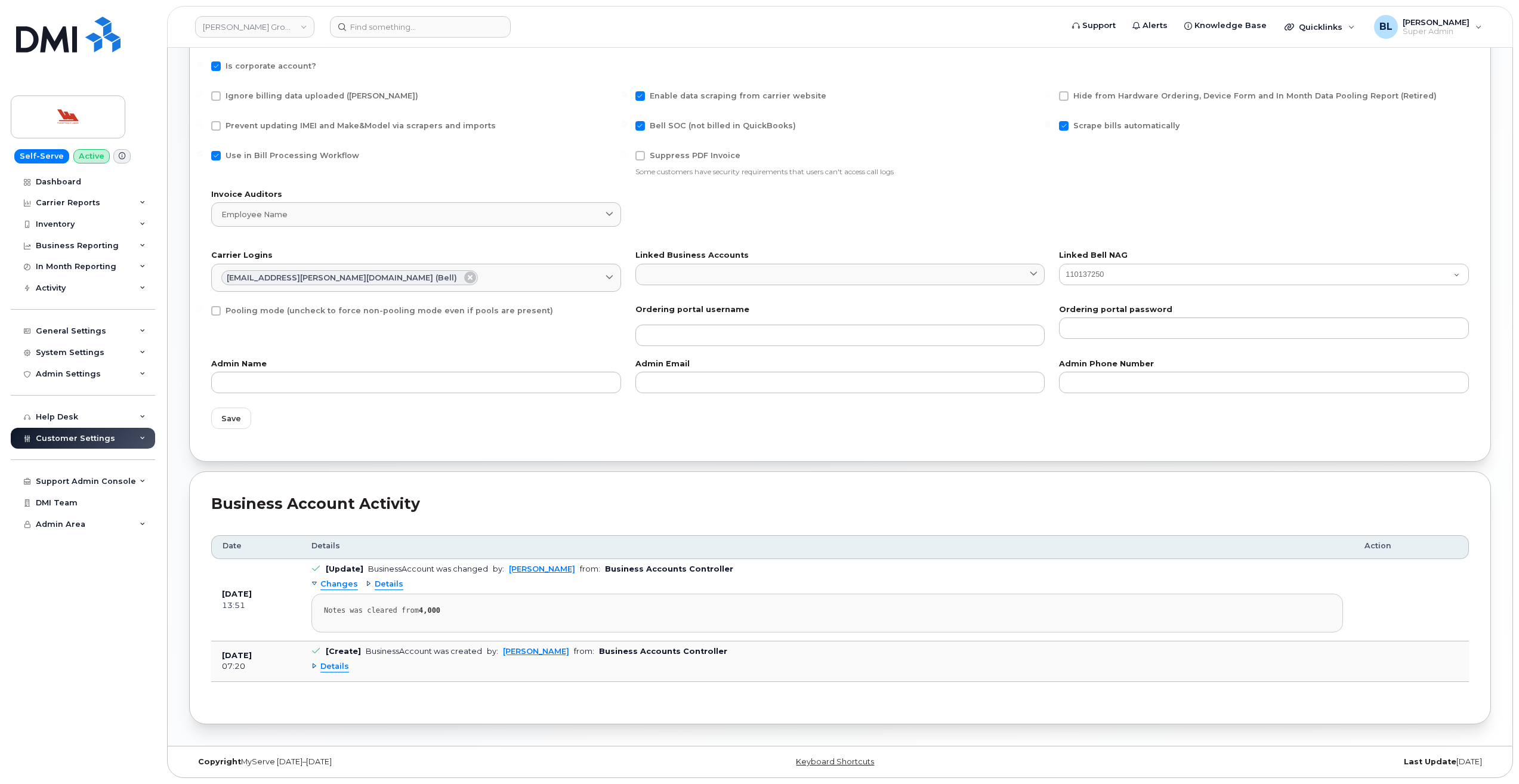
click at [77, 441] on span "Customer Settings" at bounding box center [76, 438] width 80 height 9
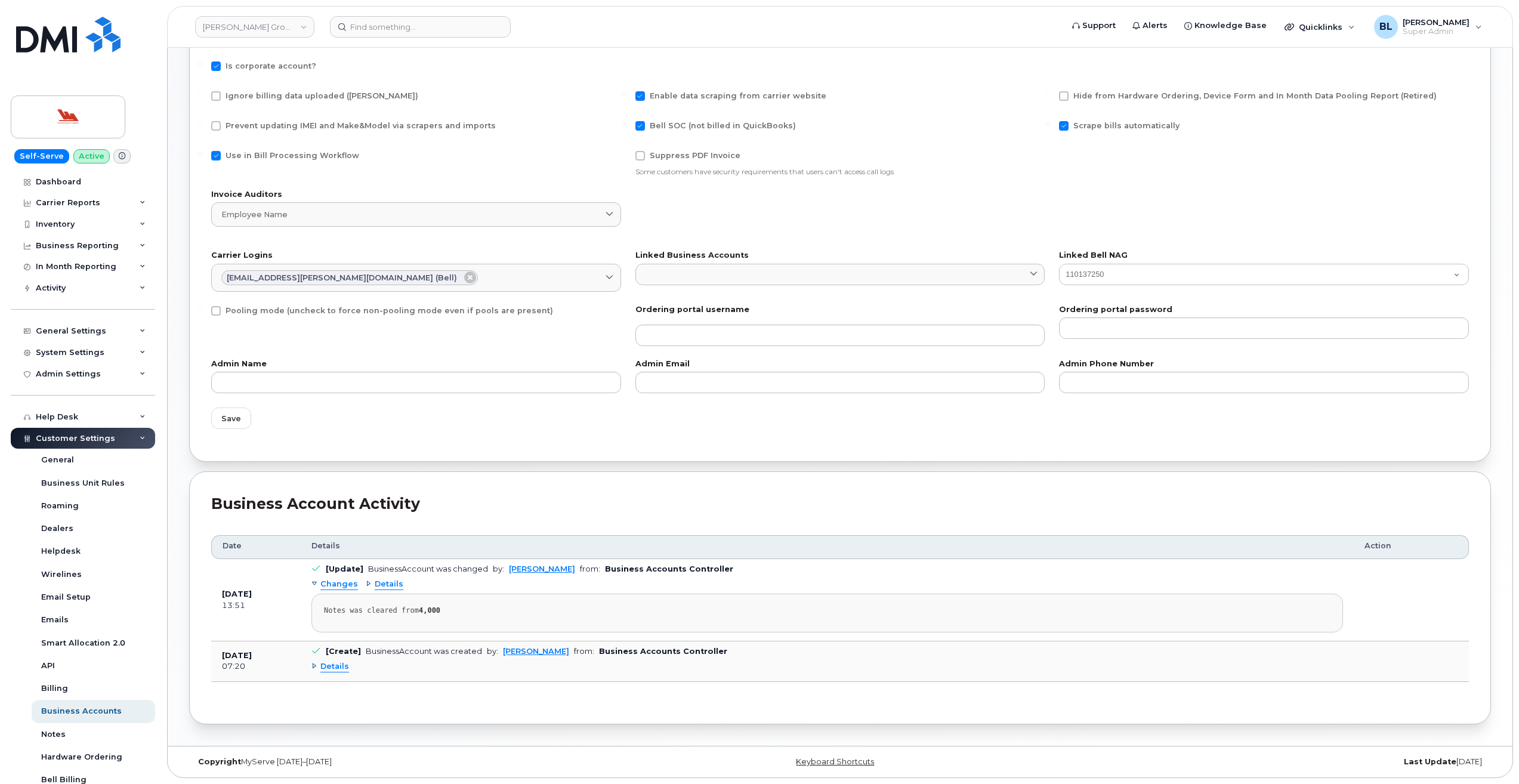
click at [77, 441] on span "Customer Settings" at bounding box center [76, 438] width 80 height 9
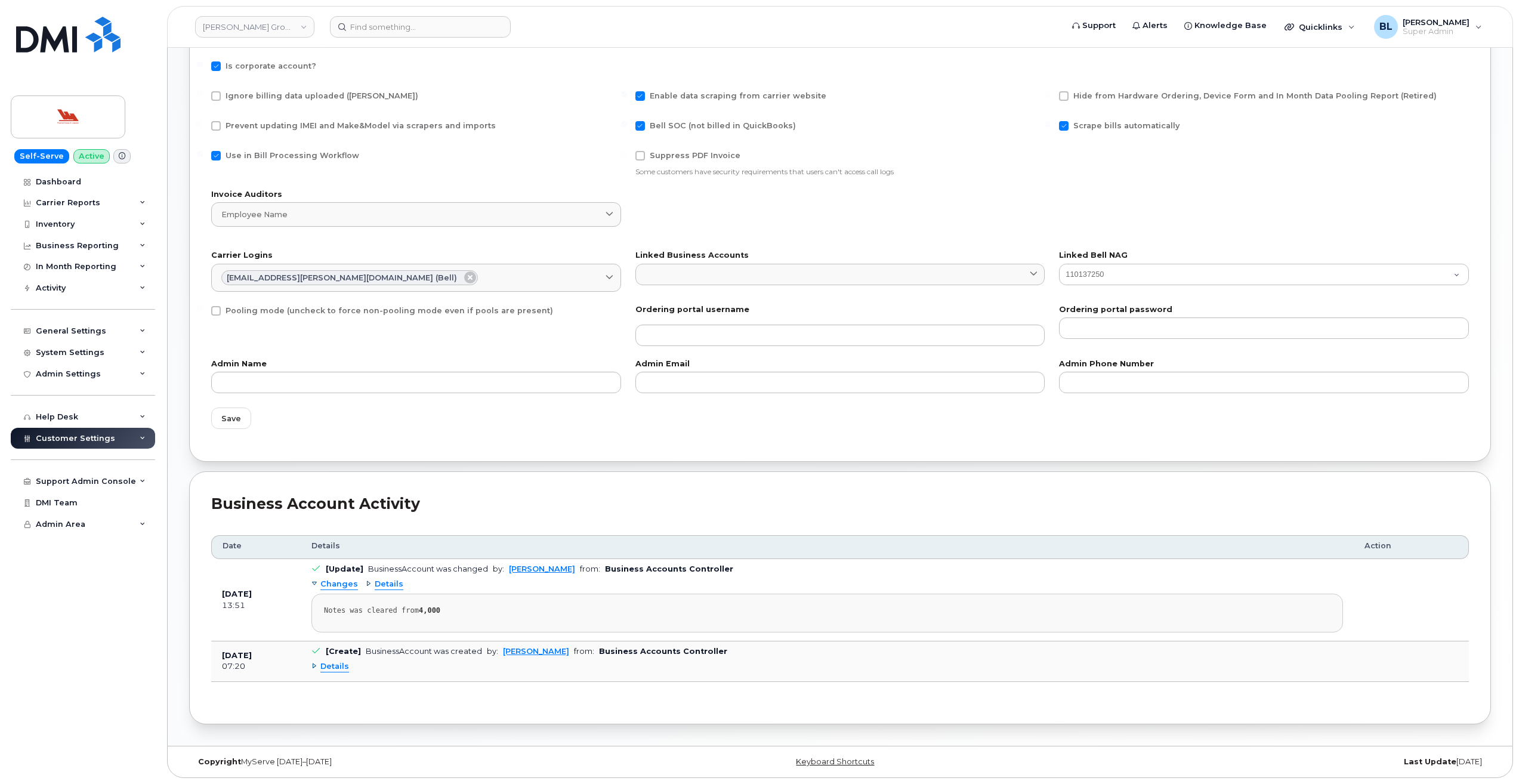
click at [77, 441] on span "Customer Settings" at bounding box center [76, 438] width 80 height 9
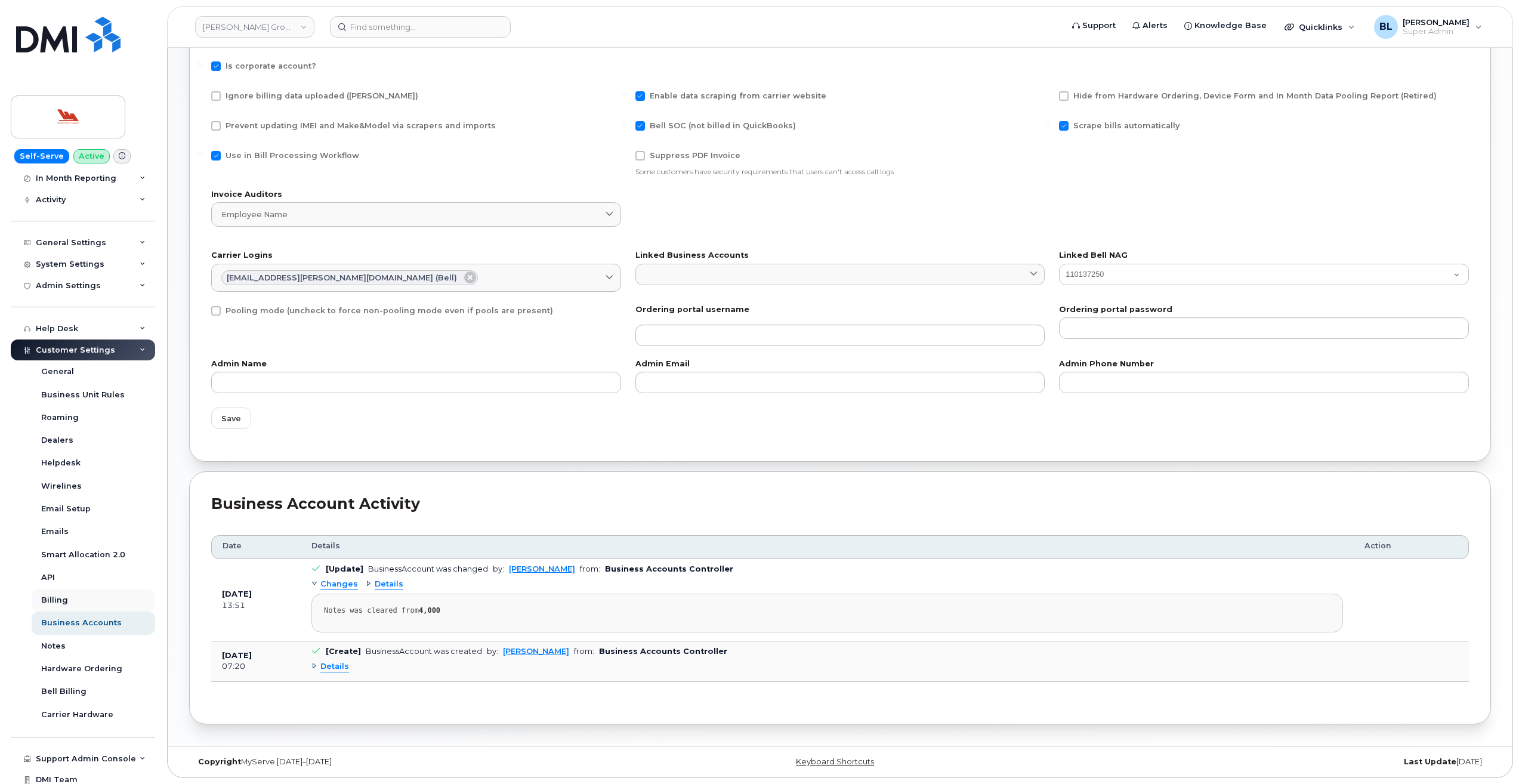
scroll to position [115, 0]
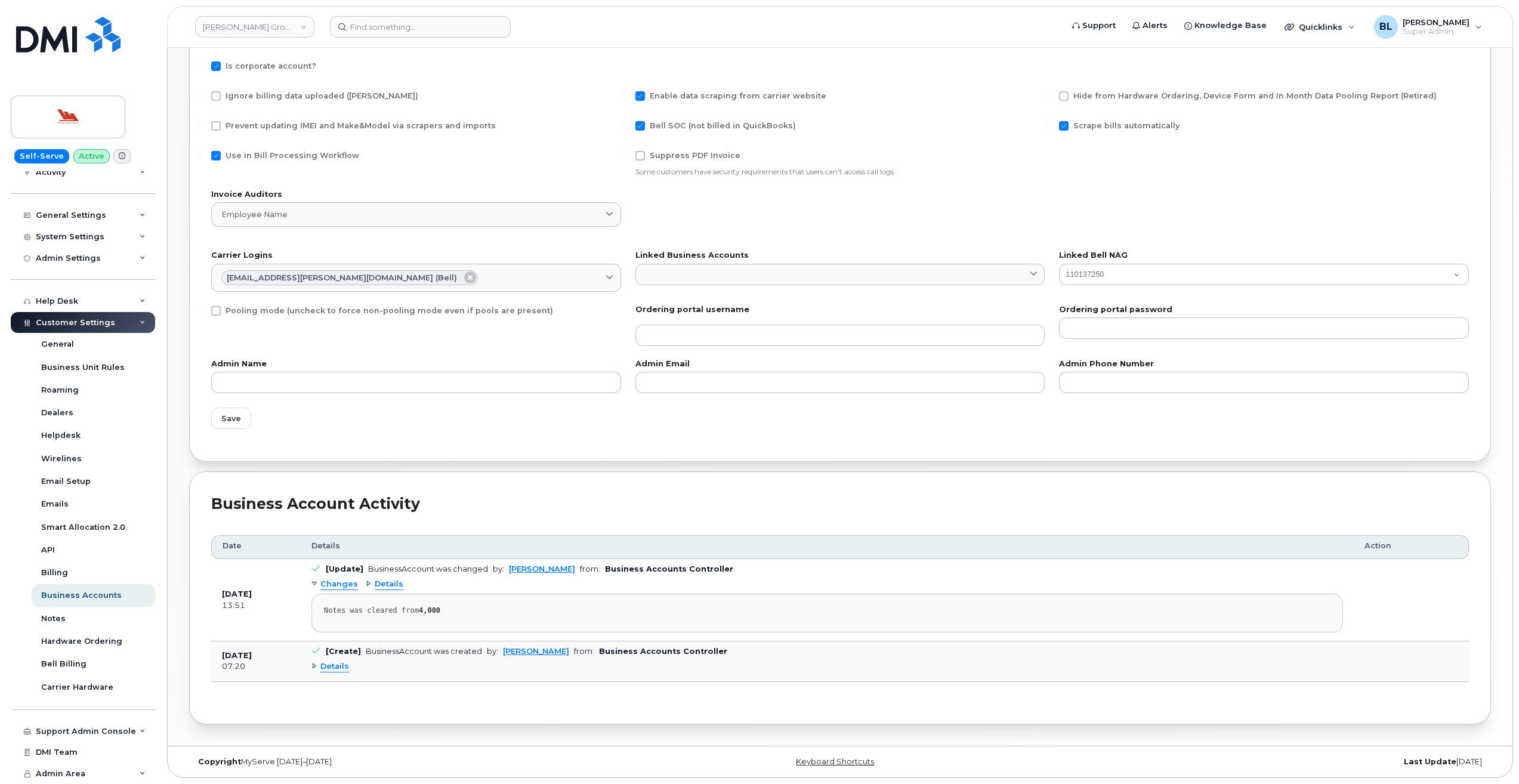
click at [107, 323] on span "Customer Settings" at bounding box center [76, 322] width 80 height 9
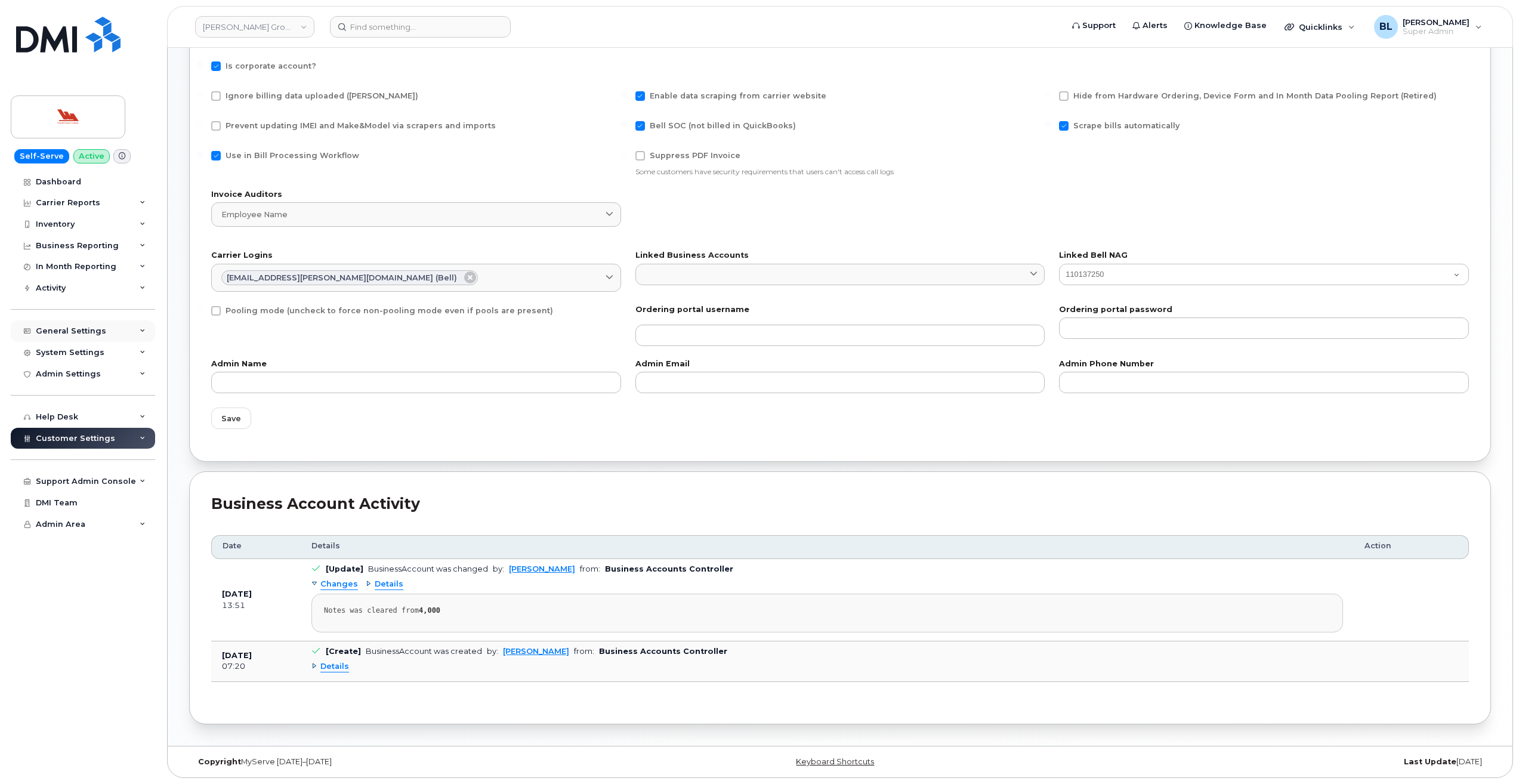
scroll to position [0, 0]
click at [115, 469] on div "Support Admin Console Add New Customer Customer Prospects Emails Sms Messages D…" at bounding box center [84, 470] width 147 height 43
click at [115, 478] on div "Support Admin Console" at bounding box center [86, 481] width 100 height 9
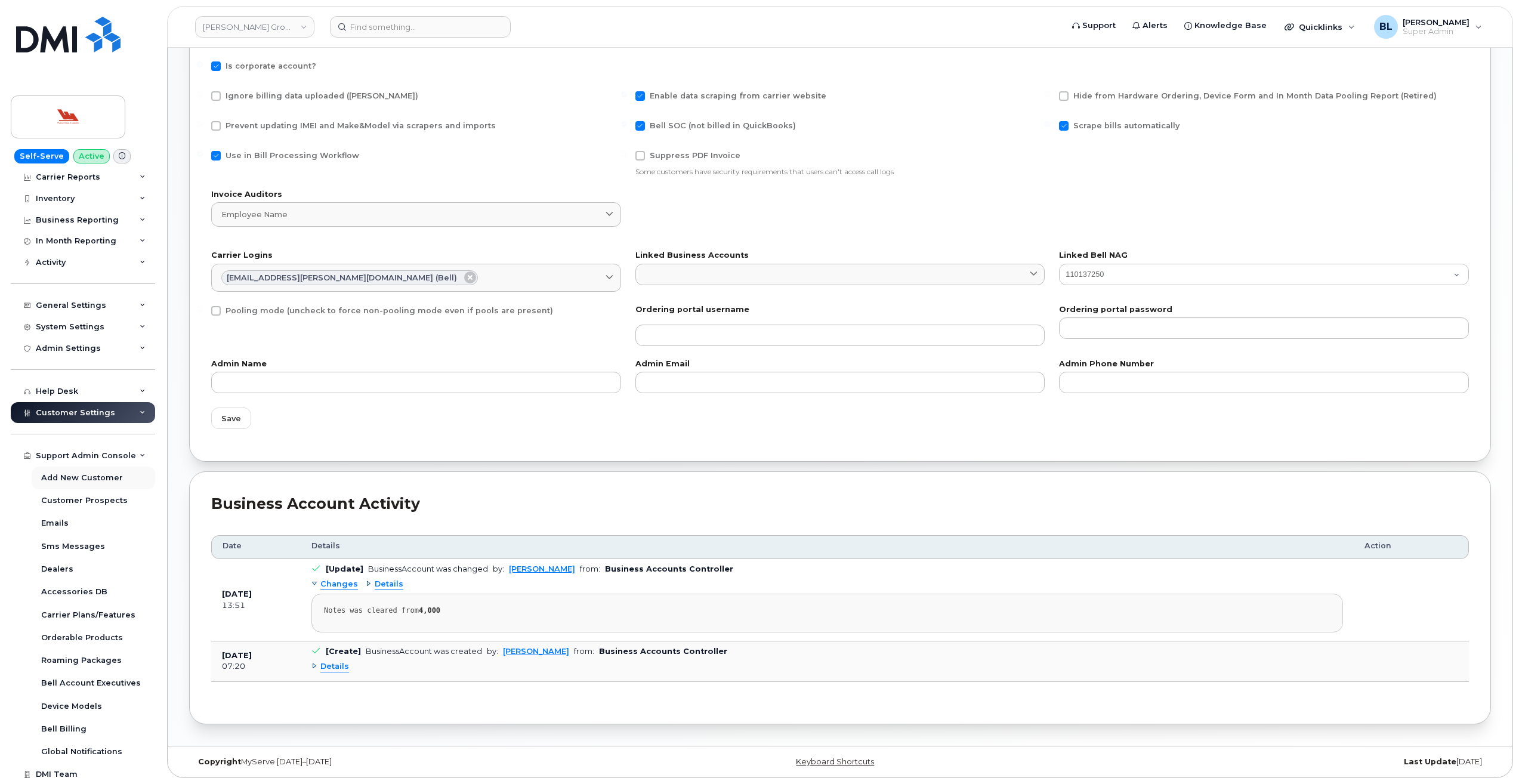
scroll to position [47, 0]
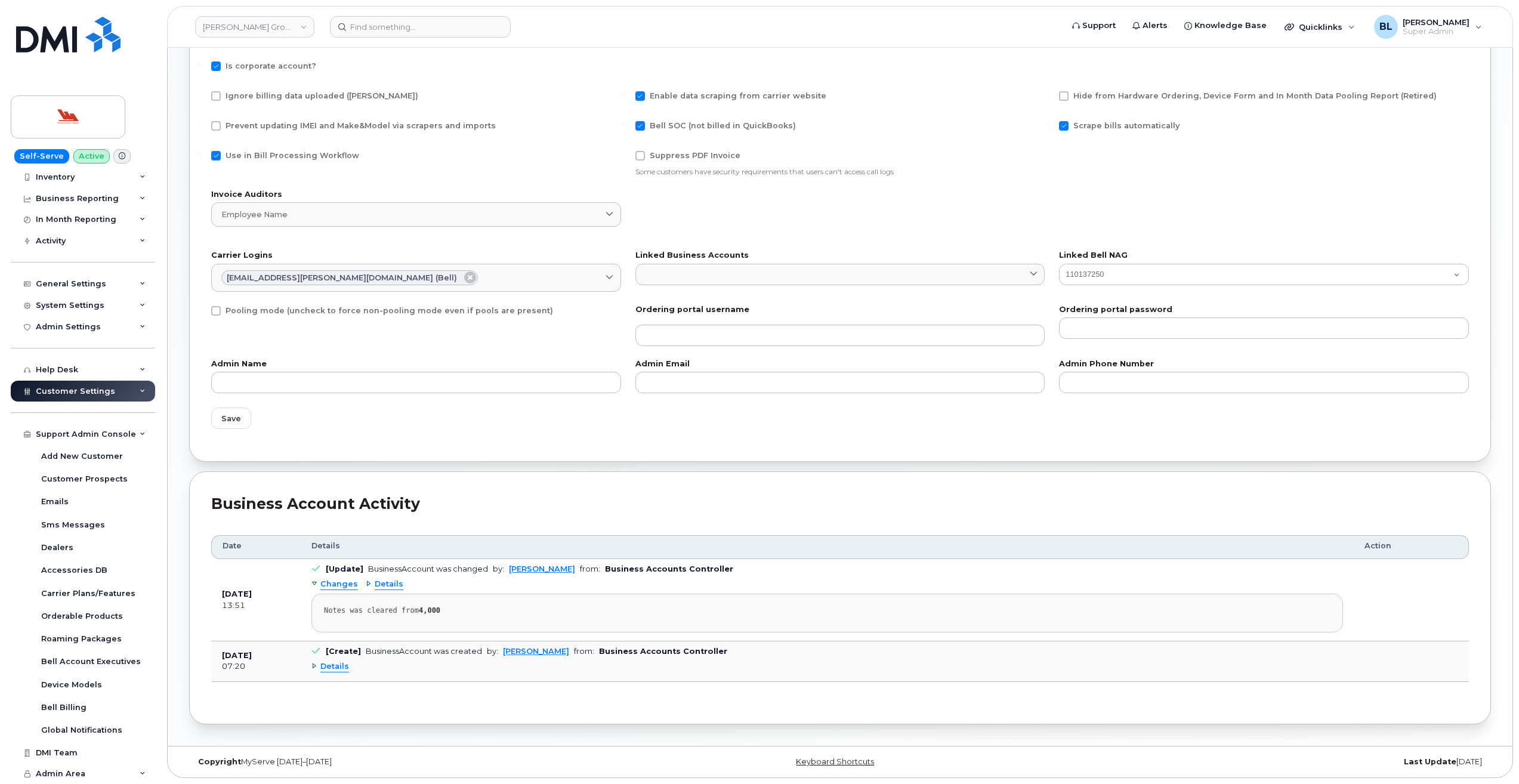
click at [95, 390] on span "Customer Settings" at bounding box center [76, 390] width 80 height 9
click at [96, 372] on div "Help Desk" at bounding box center [83, 370] width 145 height 22
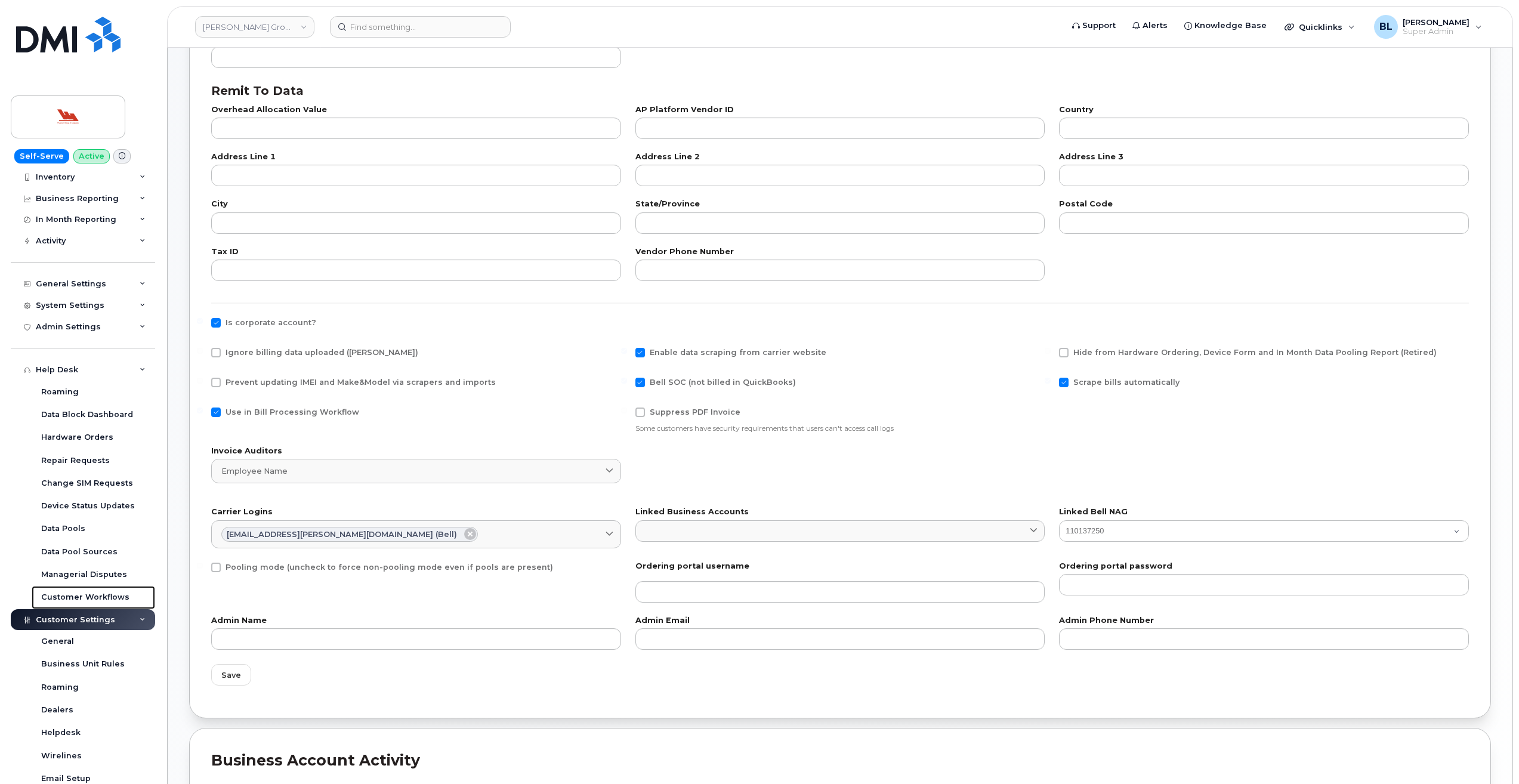
scroll to position [208, 0]
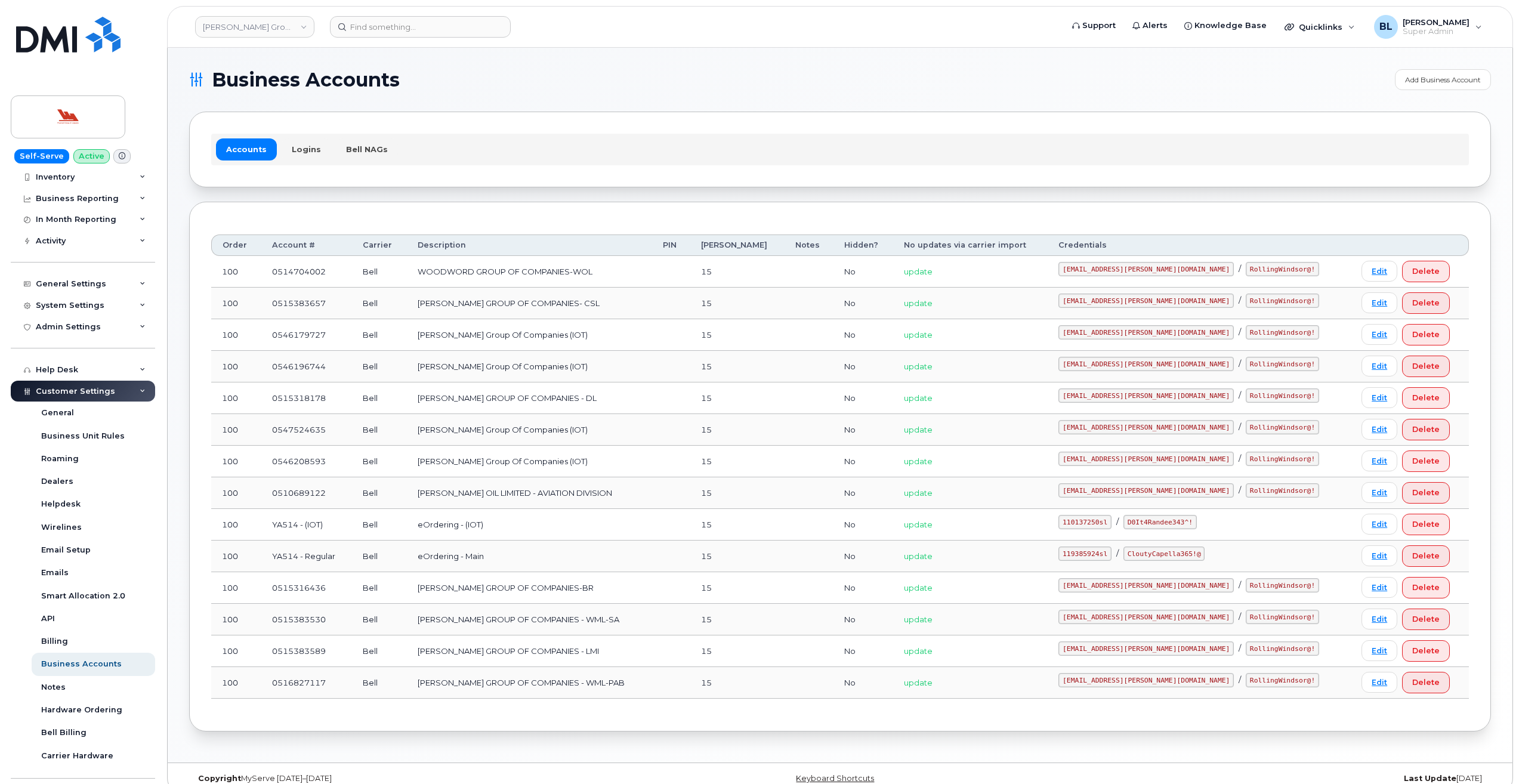
drag, startPoint x: 385, startPoint y: 244, endPoint x: 391, endPoint y: 247, distance: 6.7
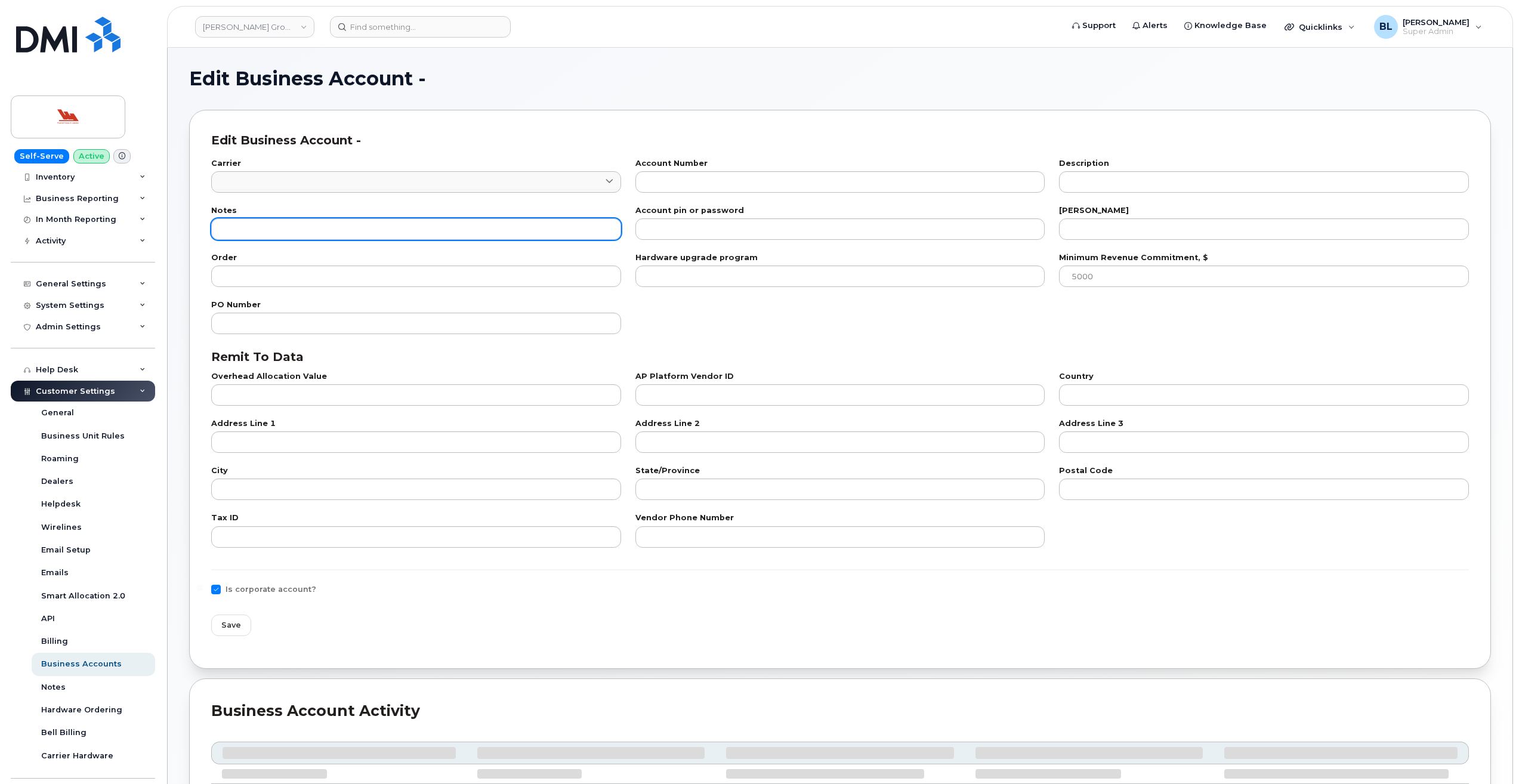
select select "1766"
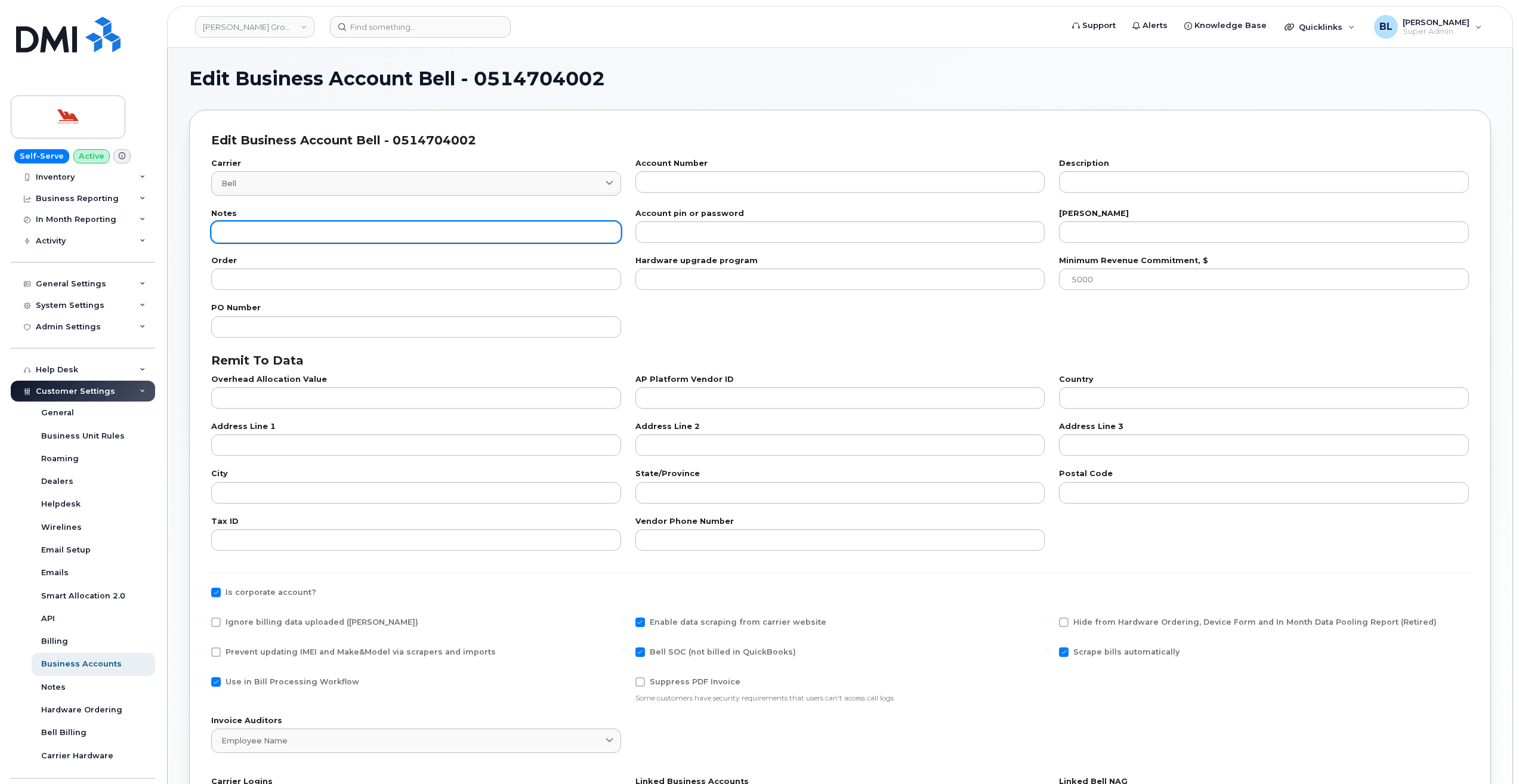
type input "1"
type input "0514704002"
type input "WOODWORD GROUP OF COMPANIES-WOL"
type input "15"
type input "100"
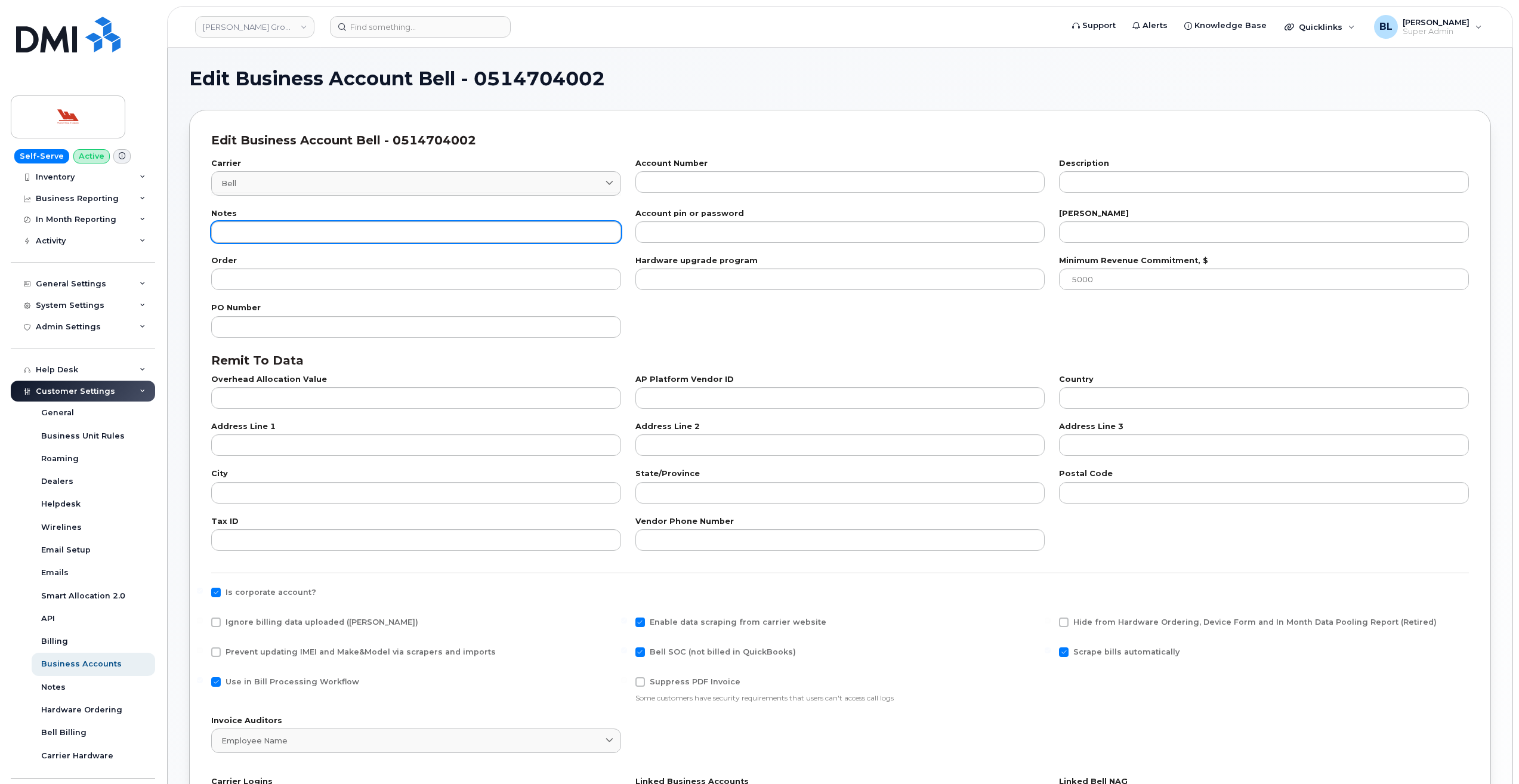
checkbox input "true"
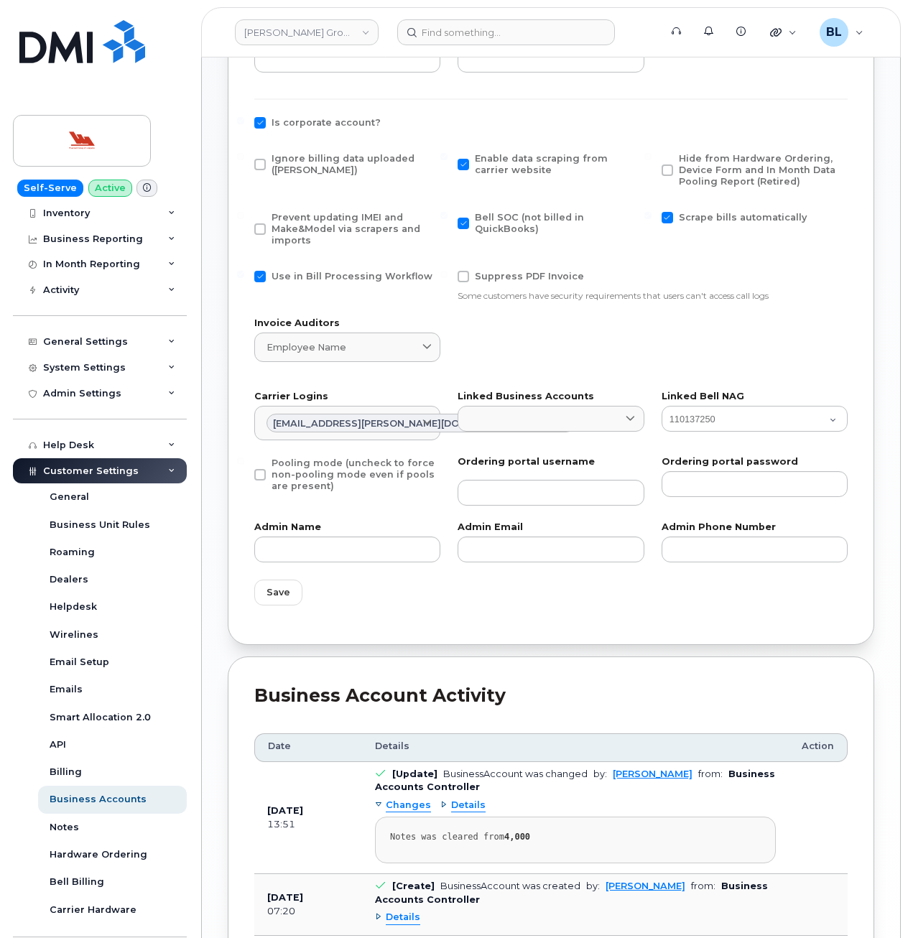
scroll to position [711, 0]
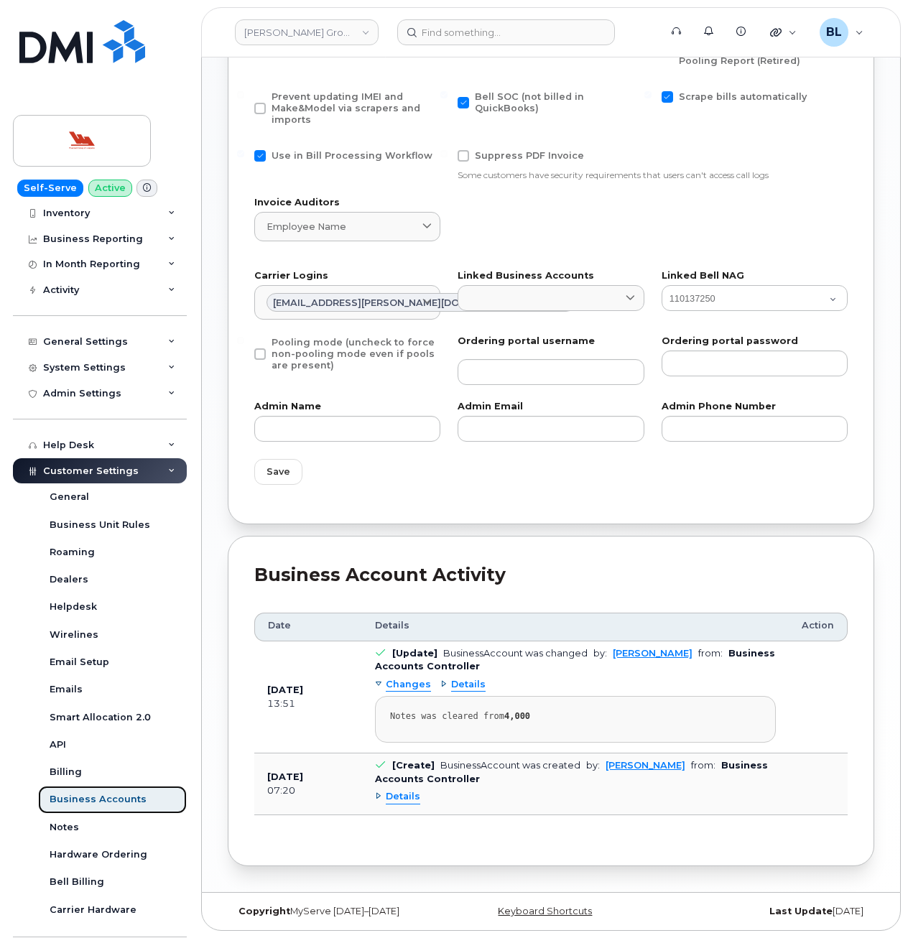
drag, startPoint x: 95, startPoint y: 800, endPoint x: 95, endPoint y: 788, distance: 12.2
click at [95, 800] on div "Business Accounts" at bounding box center [98, 799] width 97 height 13
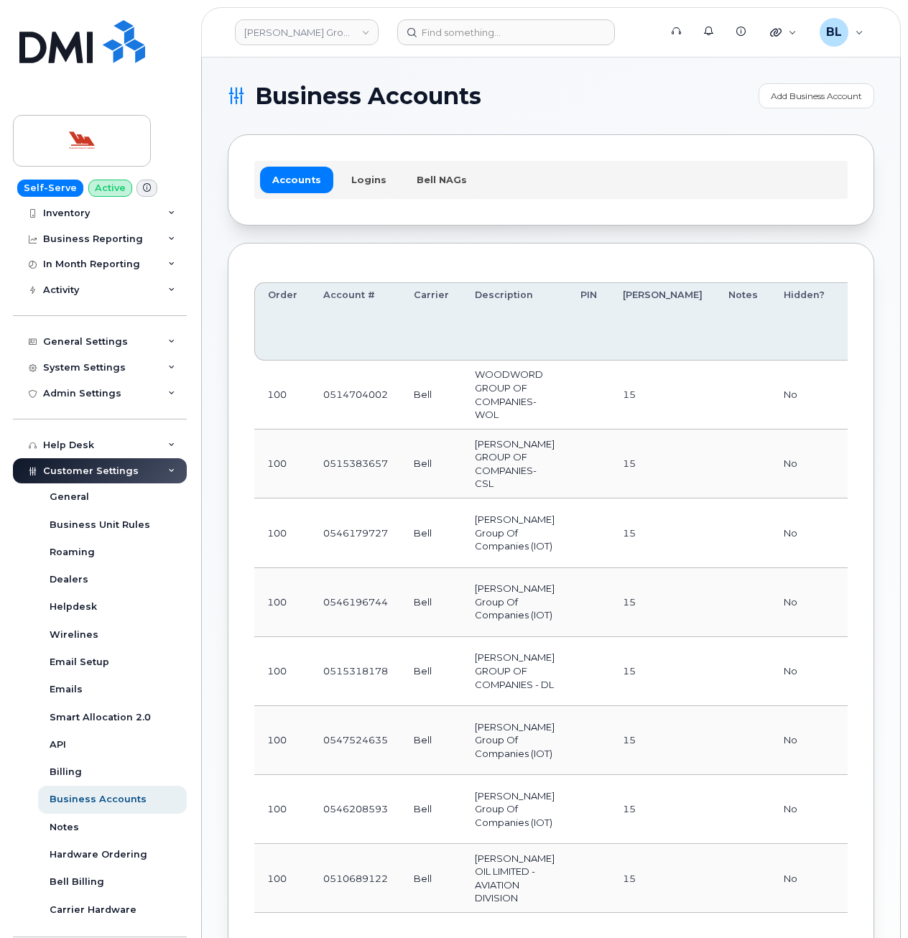
click at [579, 218] on div "Accounts Logins Bell NAGs" at bounding box center [551, 179] width 646 height 91
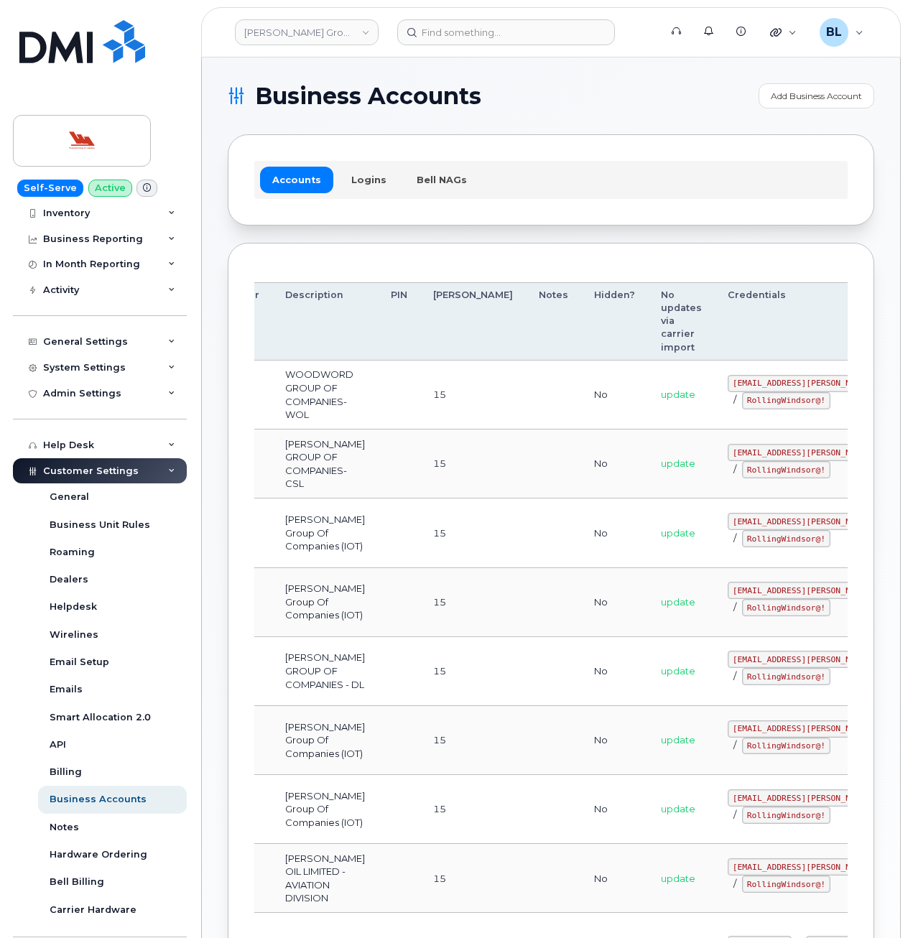
drag, startPoint x: 460, startPoint y: 439, endPoint x: 788, endPoint y: 376, distance: 334.2
drag, startPoint x: 654, startPoint y: 381, endPoint x: 752, endPoint y: 383, distance: 97.7
click at [752, 383] on code "ms-woodward@dminc.com" at bounding box center [833, 383] width 211 height 17
copy code "ms-woodward@dminc.com"
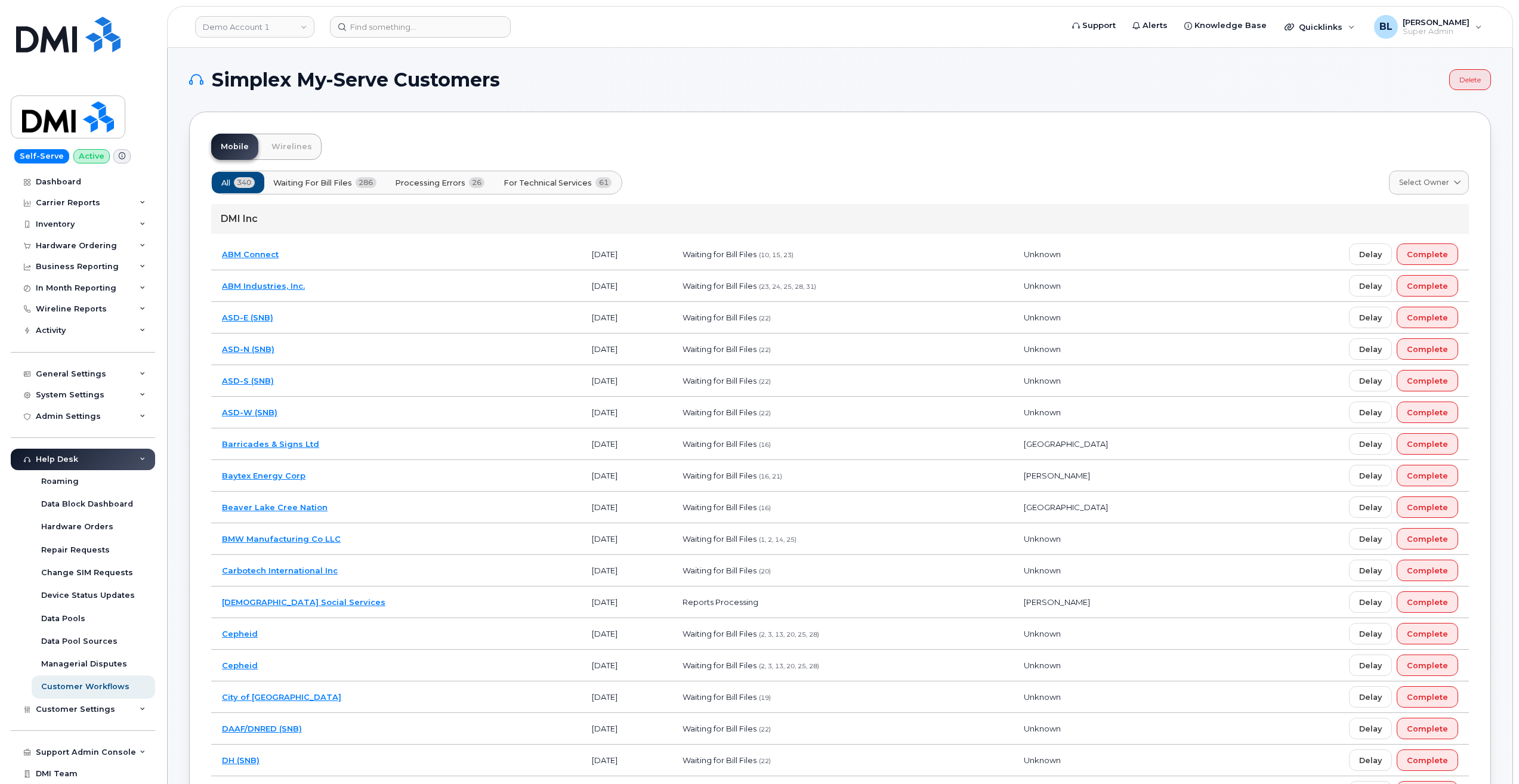
click at [537, 184] on span "For Technical Services" at bounding box center [547, 183] width 88 height 12
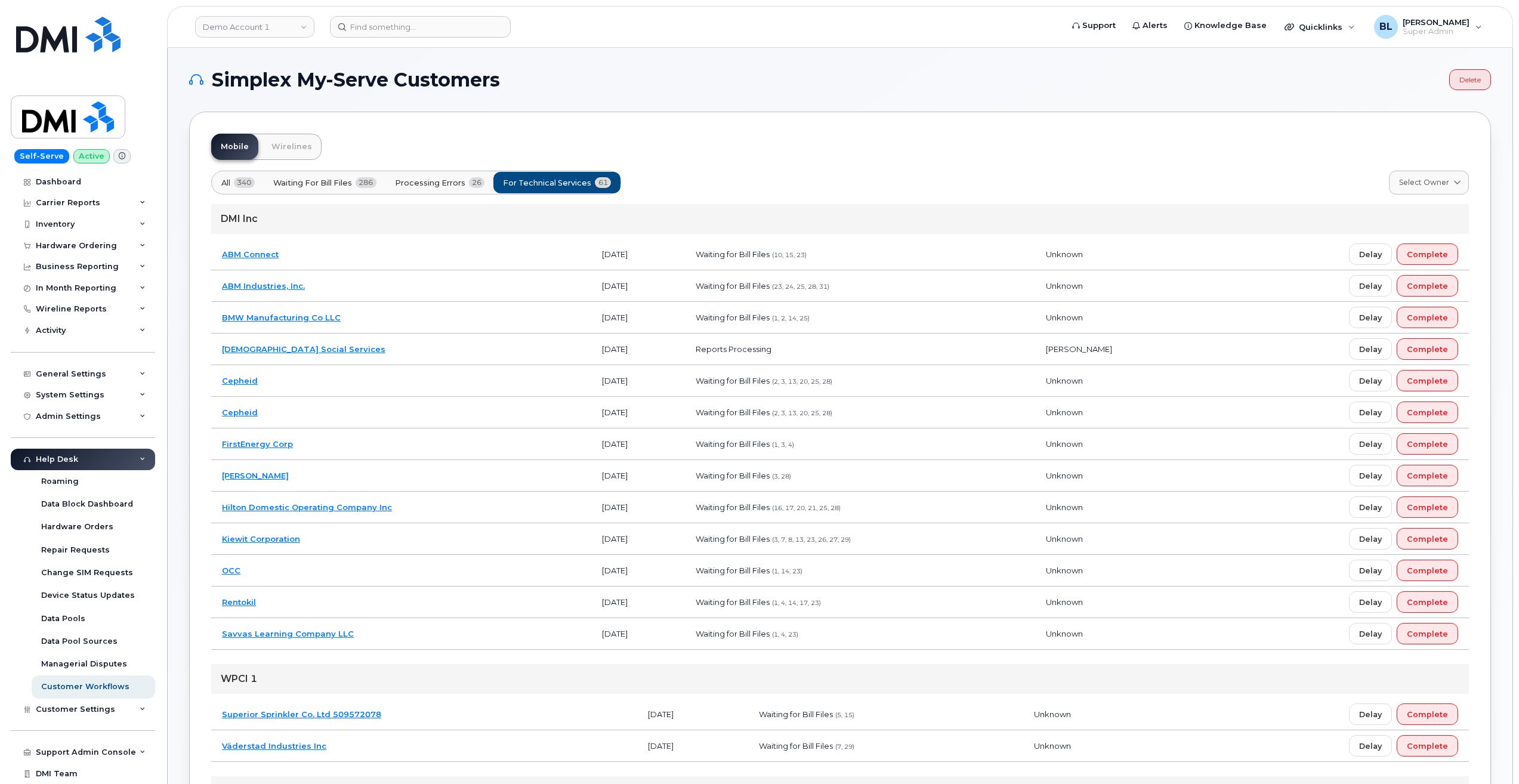
click at [466, 218] on div "DMI Inc" at bounding box center [840, 219] width 1257 height 30
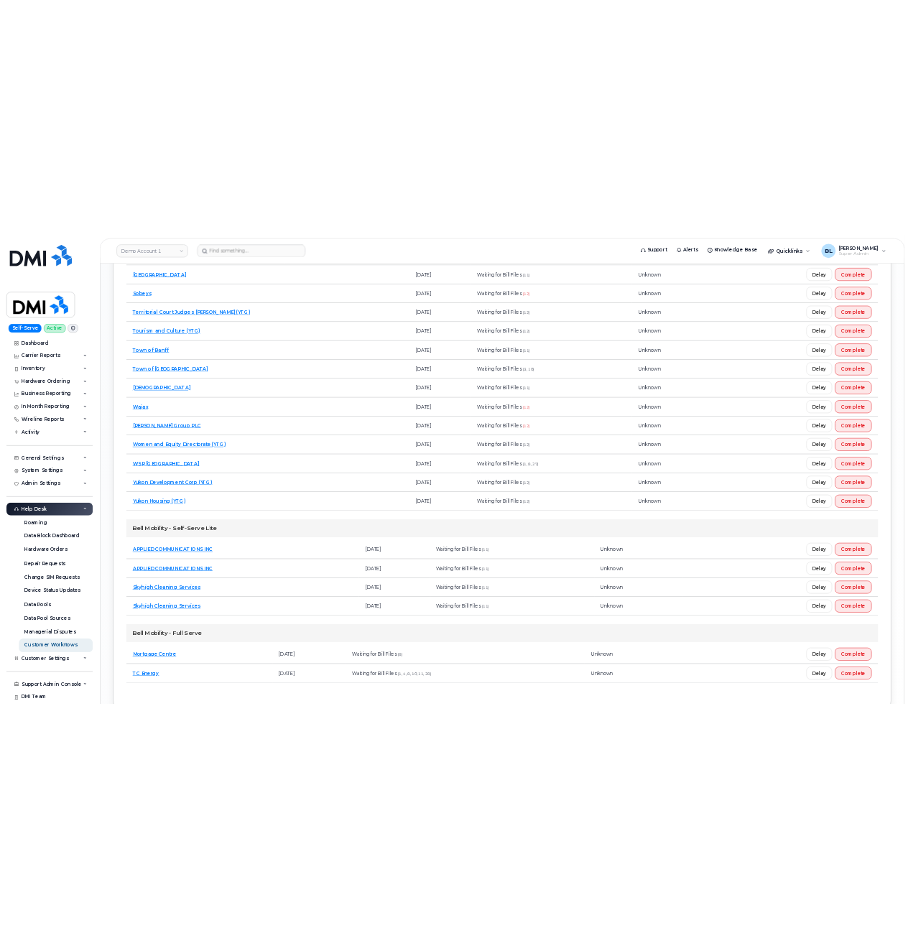
scroll to position [2030, 0]
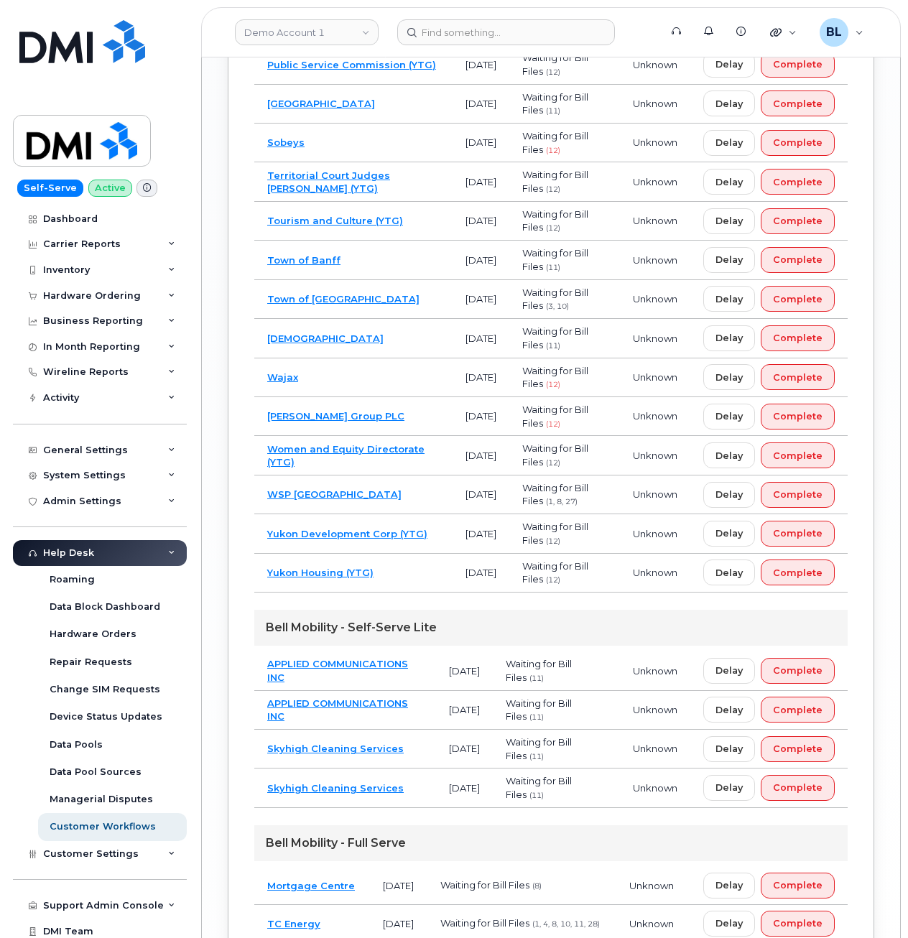
click at [494, 610] on div "Bell Mobility - Self-Serve Lite" at bounding box center [550, 628] width 593 height 36
